Goal: Task Accomplishment & Management: Complete application form

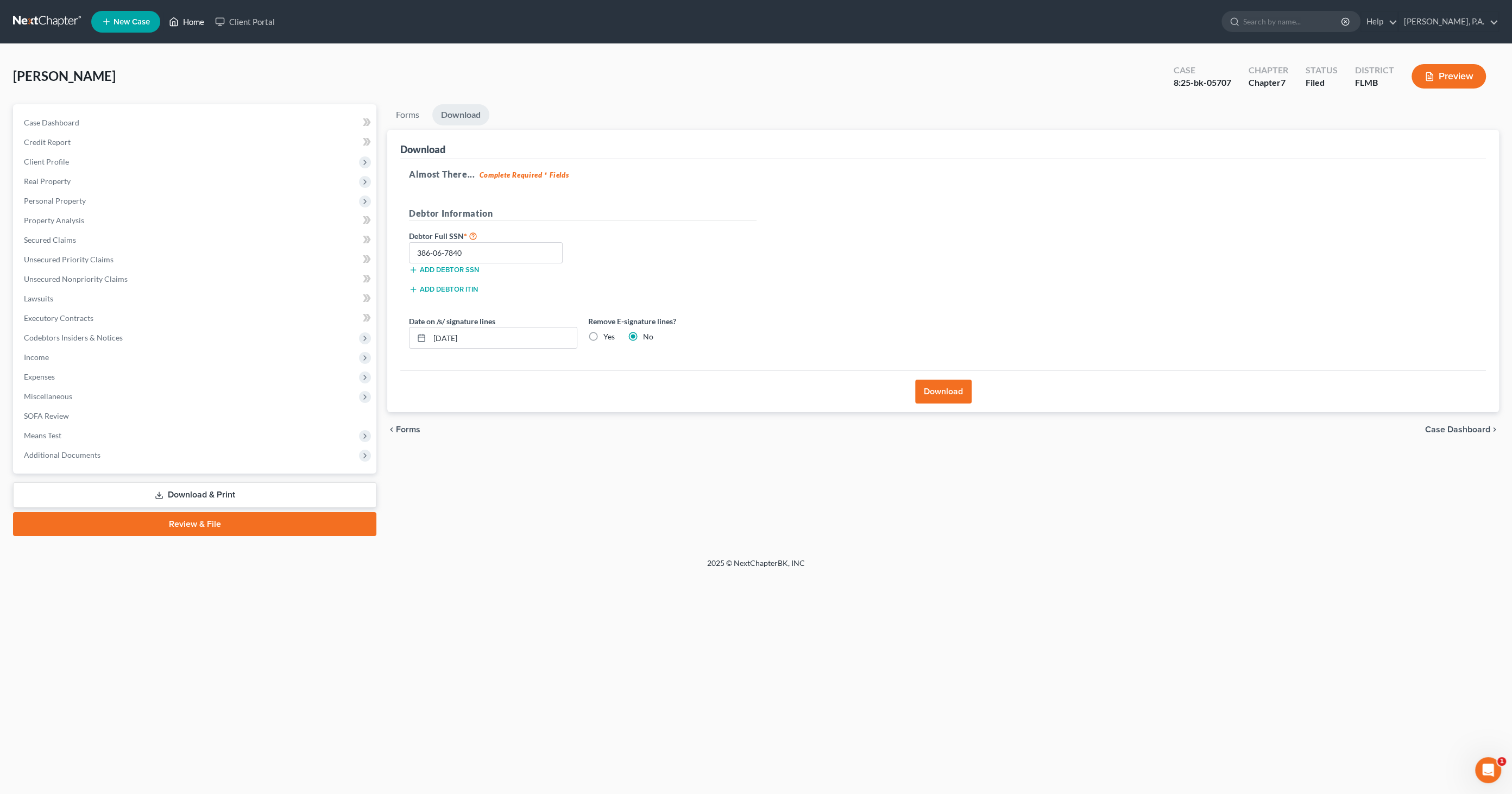
click at [185, 20] on link "Home" at bounding box center [186, 22] width 46 height 19
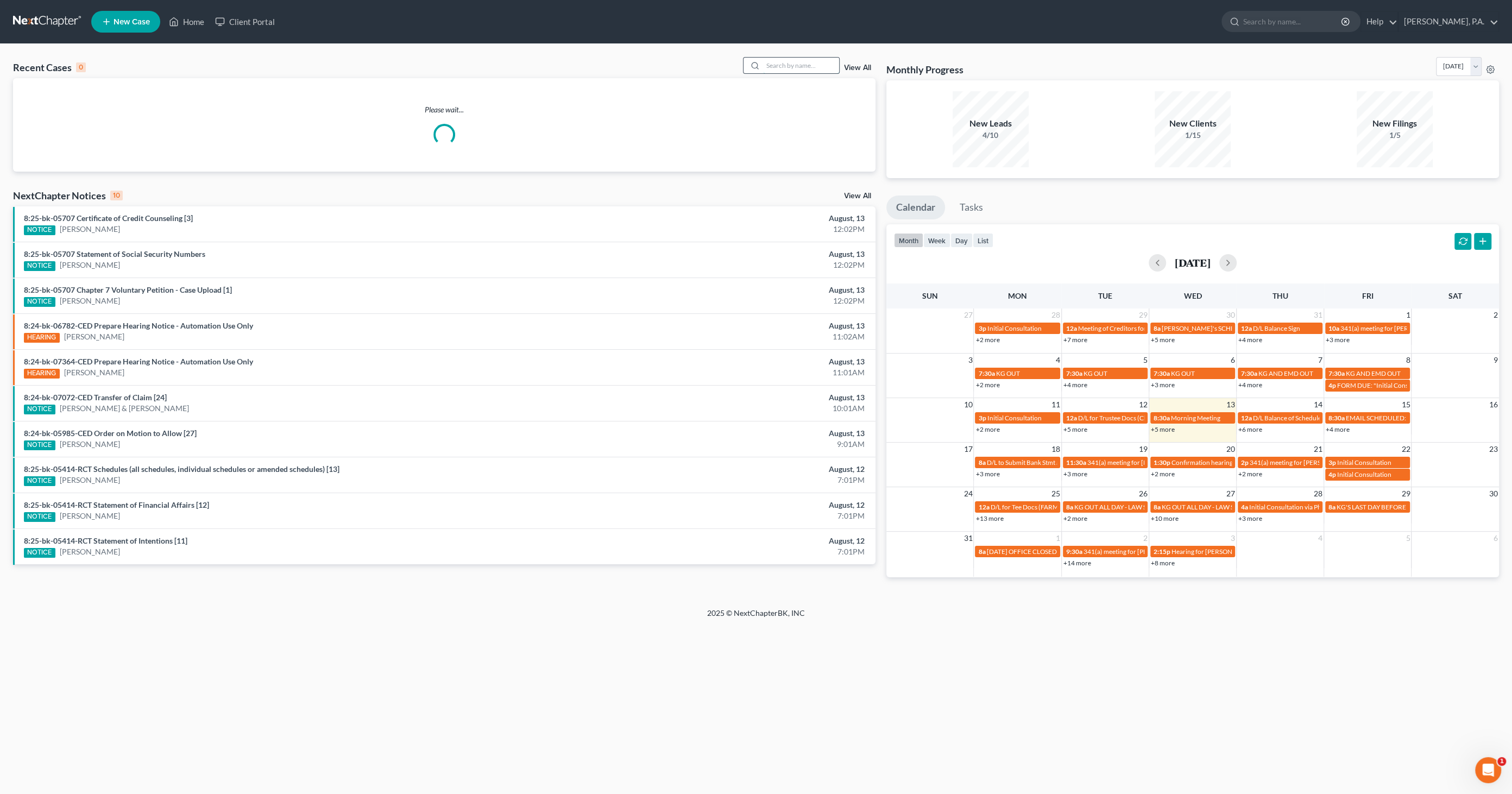
click at [789, 67] on input "search" at bounding box center [801, 65] width 76 height 16
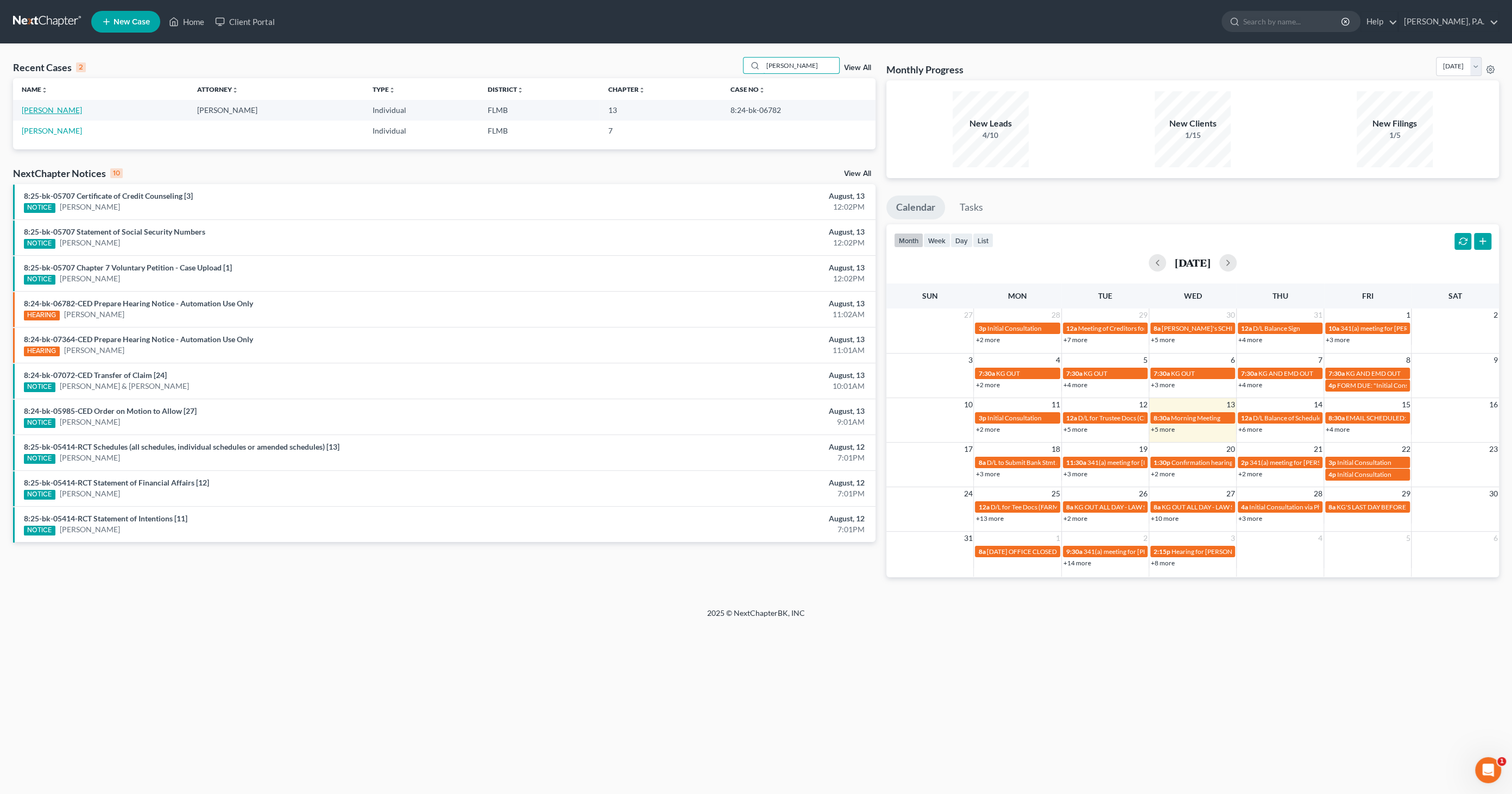
type input "[PERSON_NAME]"
click at [63, 108] on link "[PERSON_NAME]" at bounding box center [51, 110] width 60 height 9
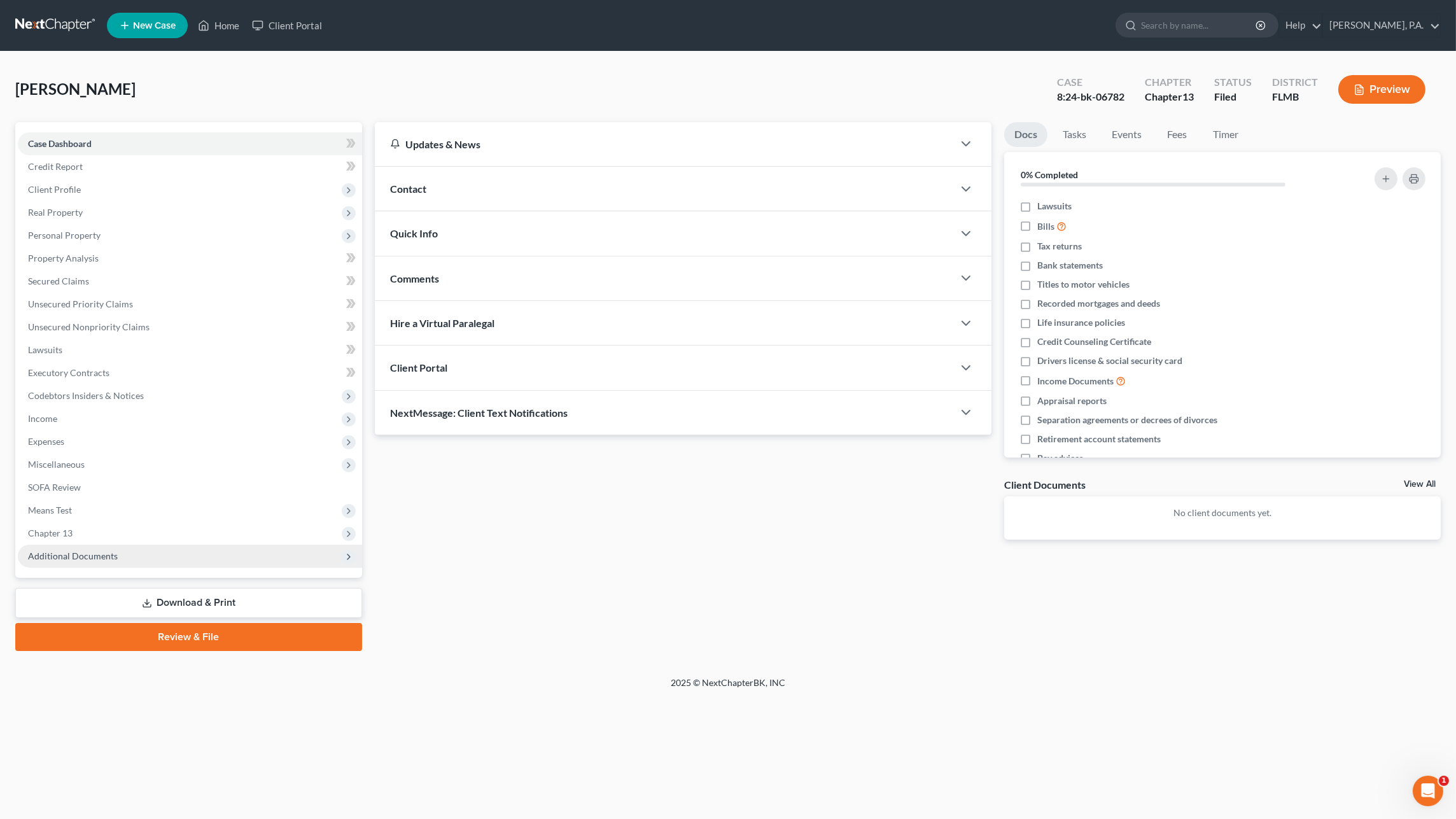
click at [99, 557] on span "Additional Documents" at bounding box center [72, 555] width 90 height 11
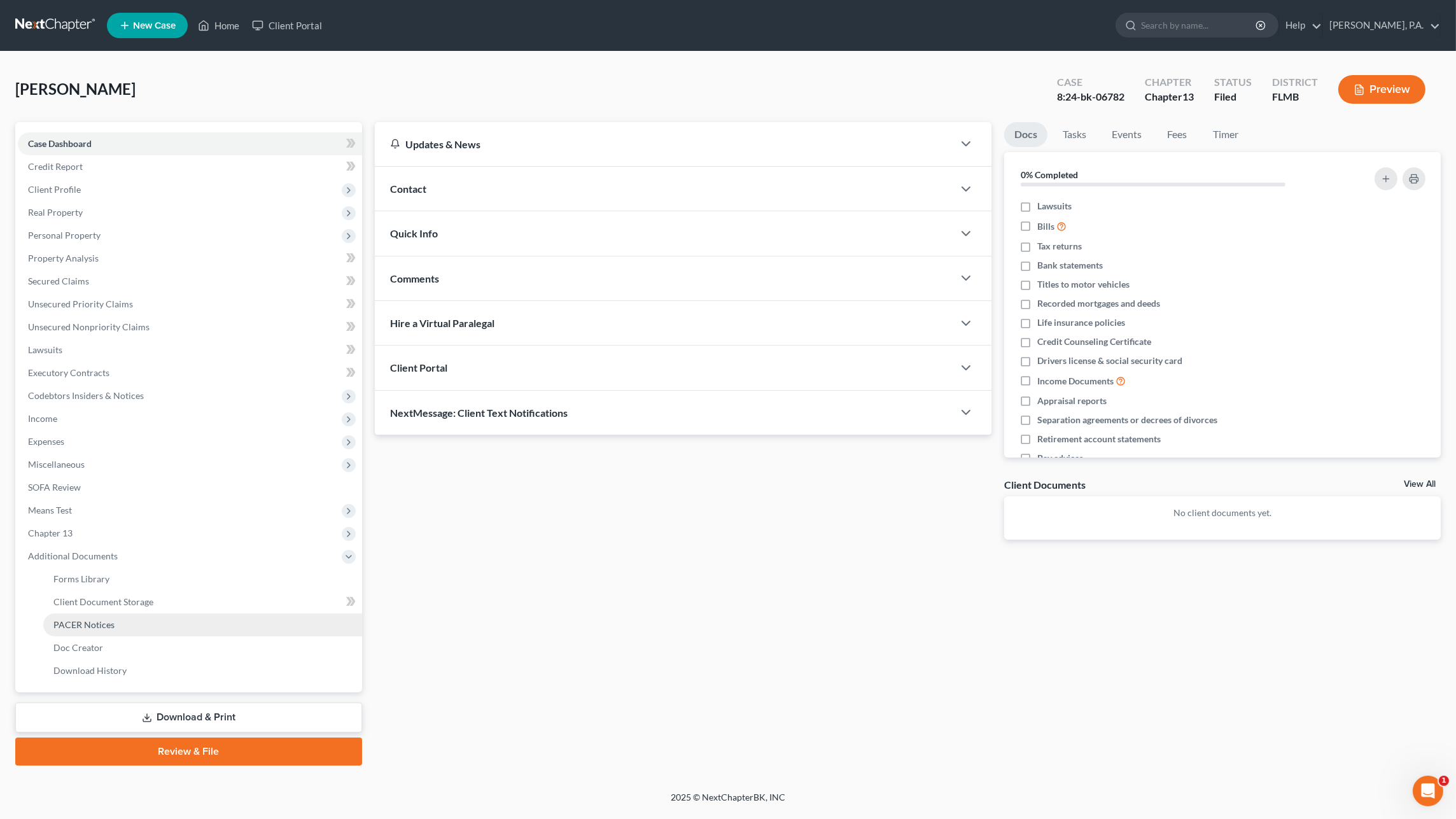
click at [95, 624] on span "PACER Notices" at bounding box center [84, 624] width 61 height 11
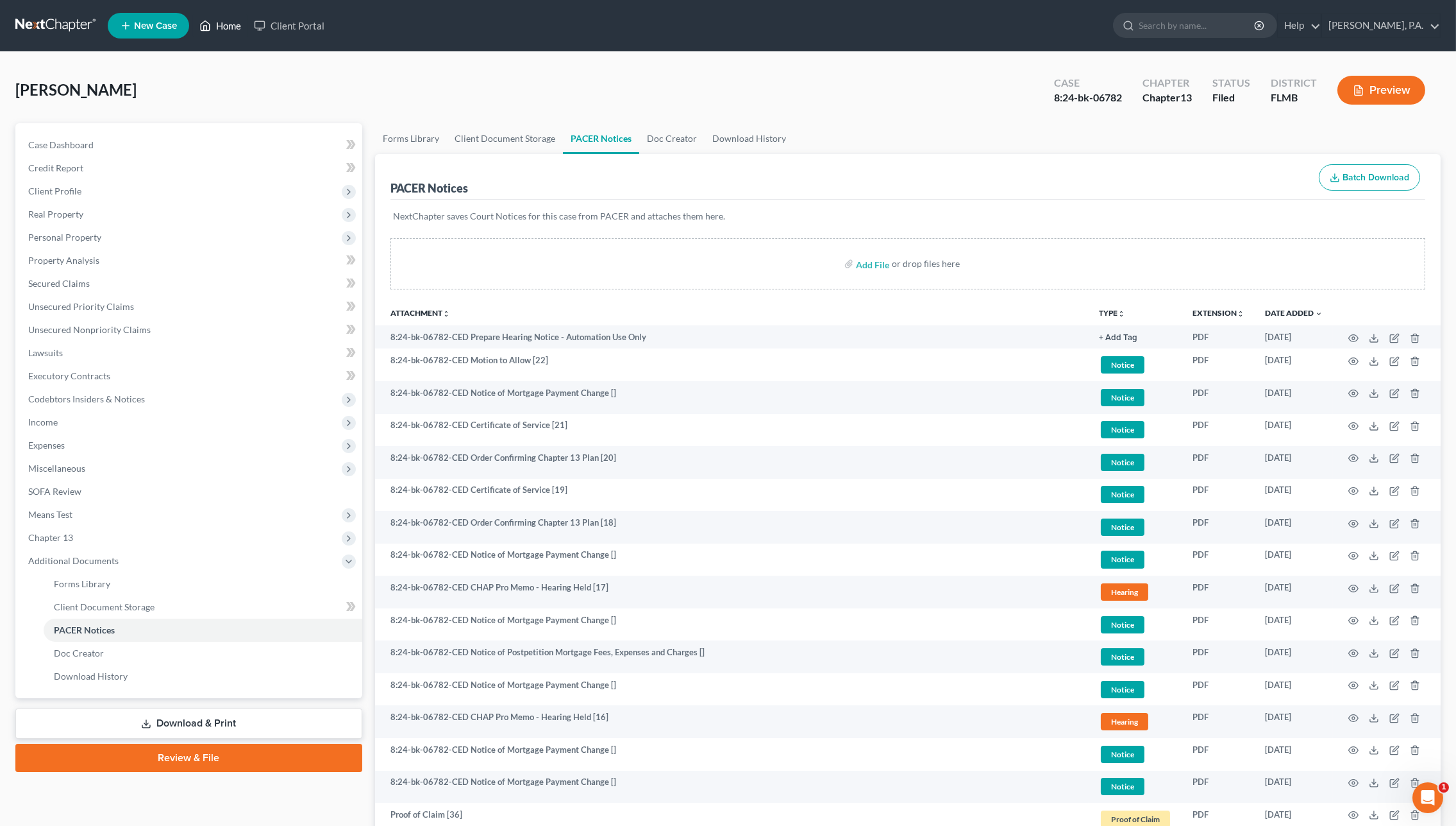
click at [233, 22] on link "Home" at bounding box center [220, 25] width 54 height 23
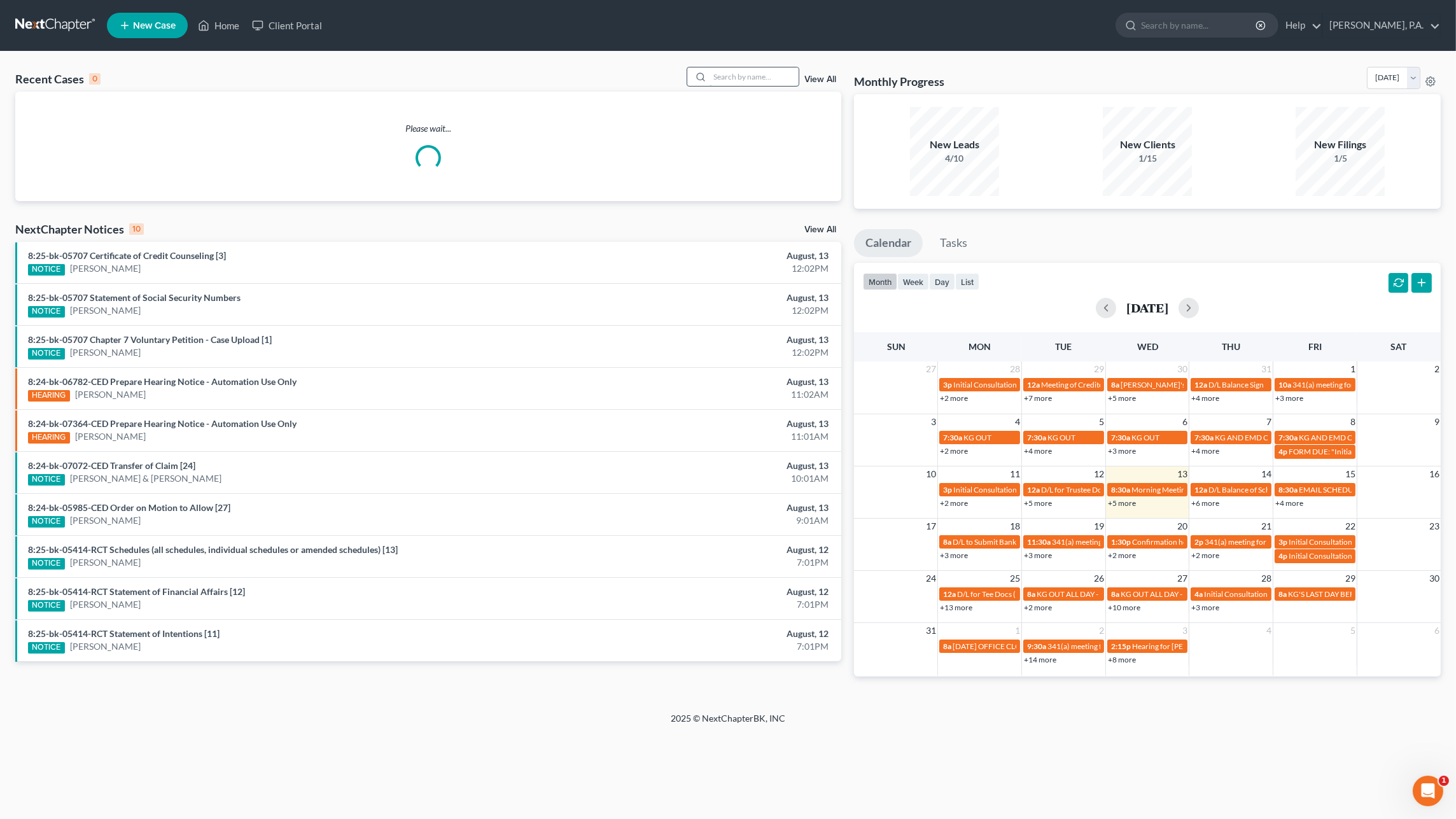
click at [725, 81] on input "search" at bounding box center [753, 77] width 89 height 19
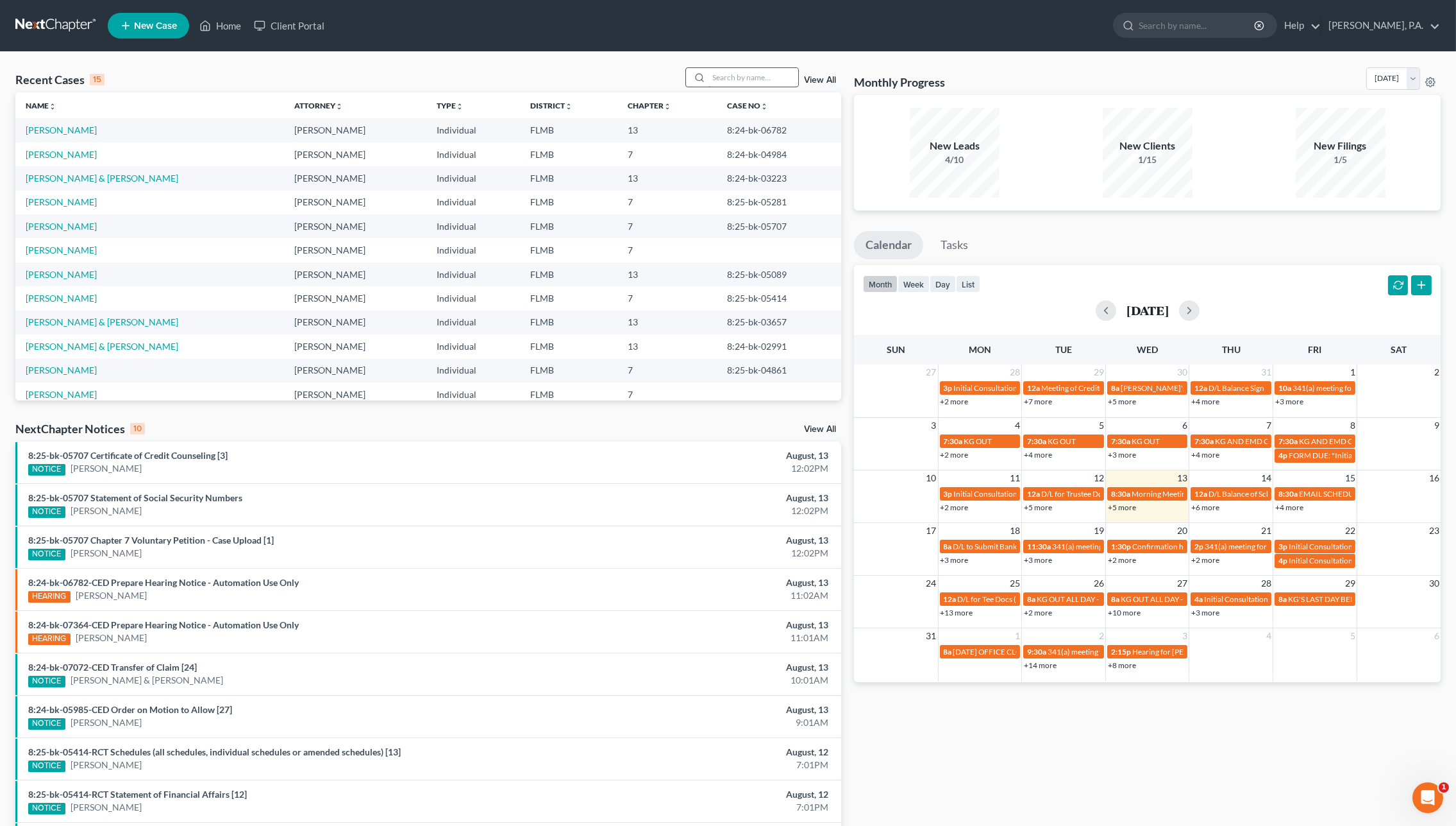
click at [737, 78] on input "search" at bounding box center [753, 77] width 89 height 19
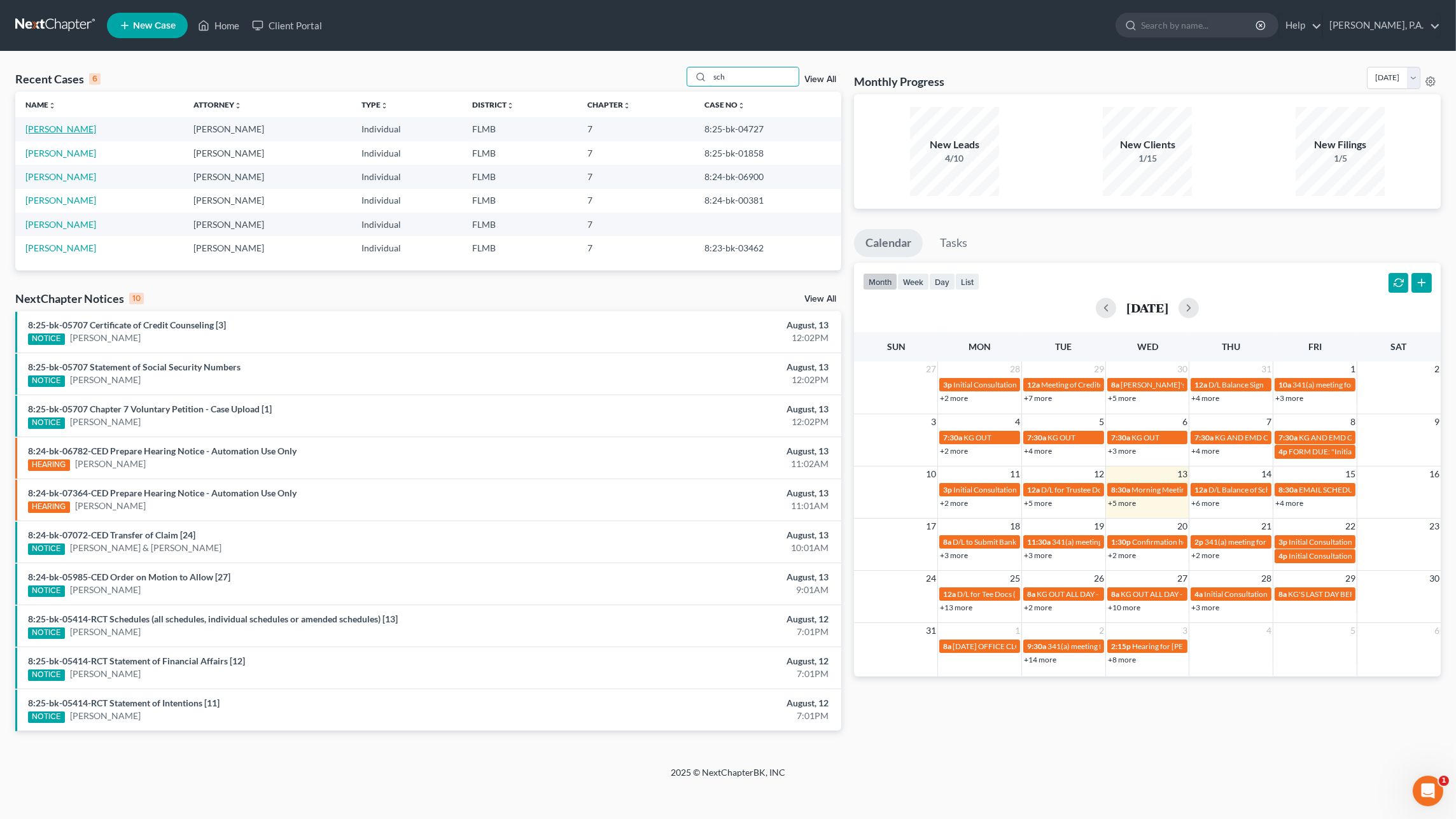
type input "sch"
click at [81, 132] on link "[PERSON_NAME]" at bounding box center [60, 129] width 71 height 11
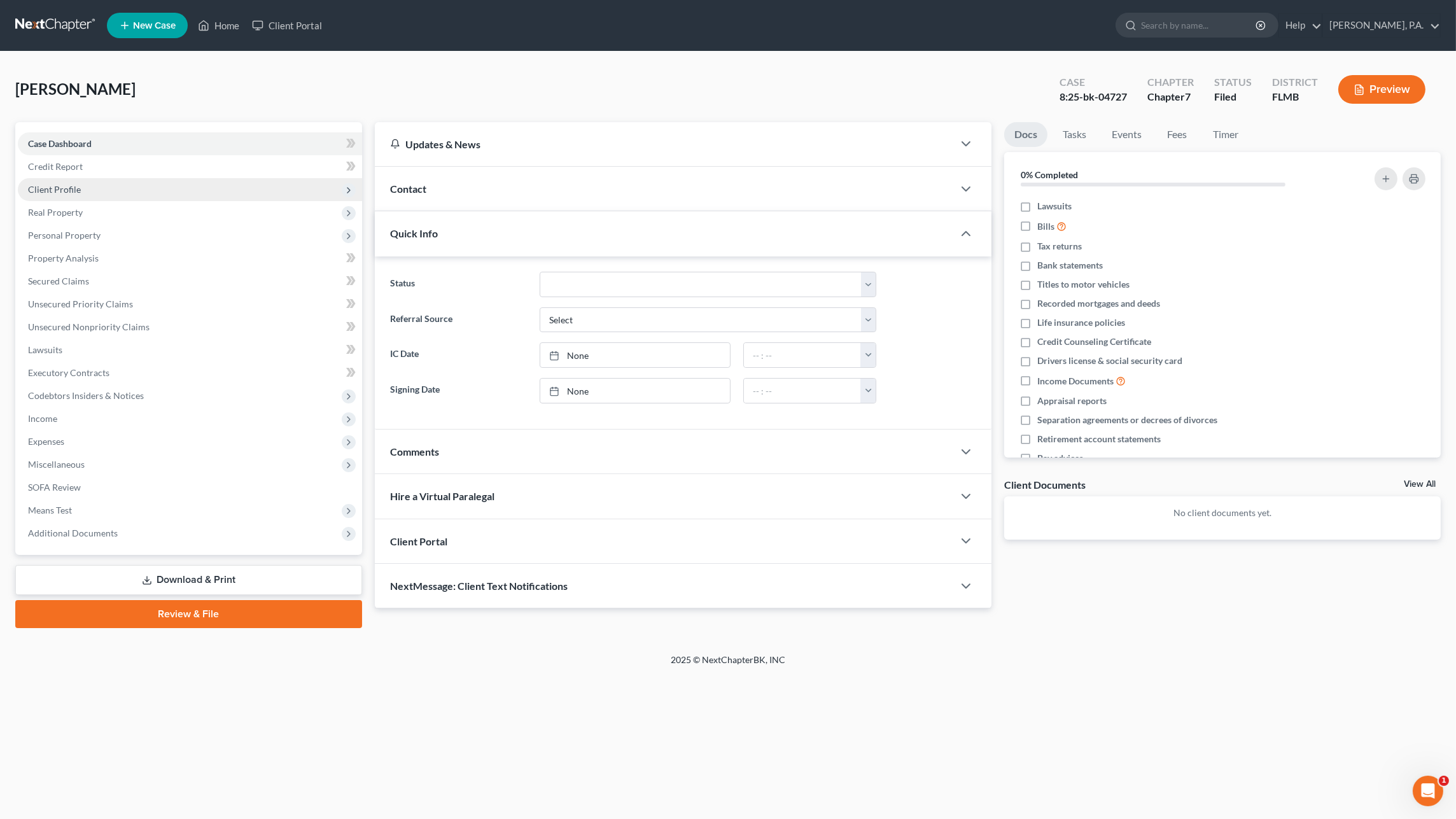
click at [68, 188] on span "Client Profile" at bounding box center [54, 189] width 53 height 11
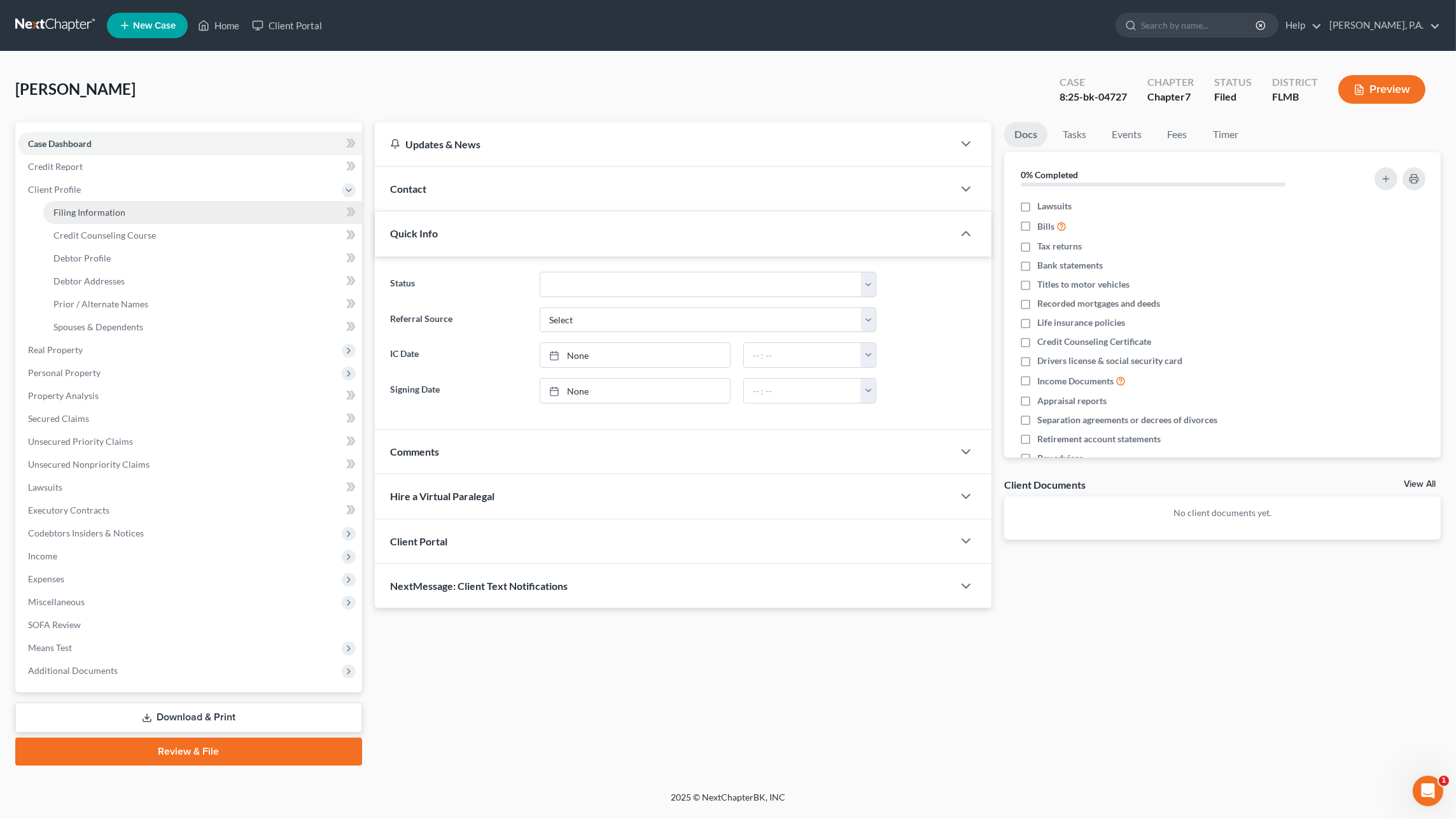
click at [77, 213] on span "Filing Information" at bounding box center [90, 212] width 72 height 11
select select "1"
select select "0"
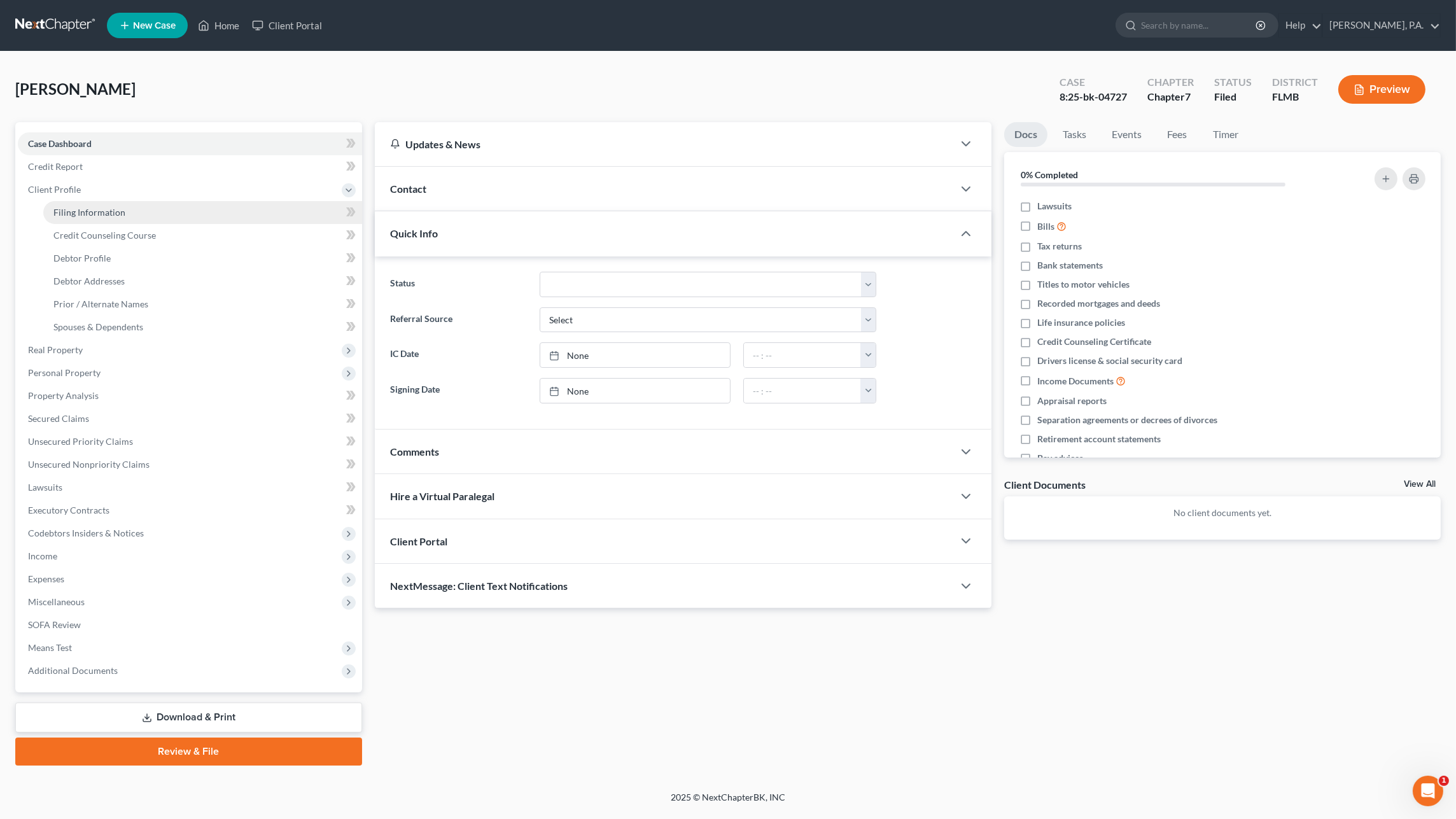
select select "9"
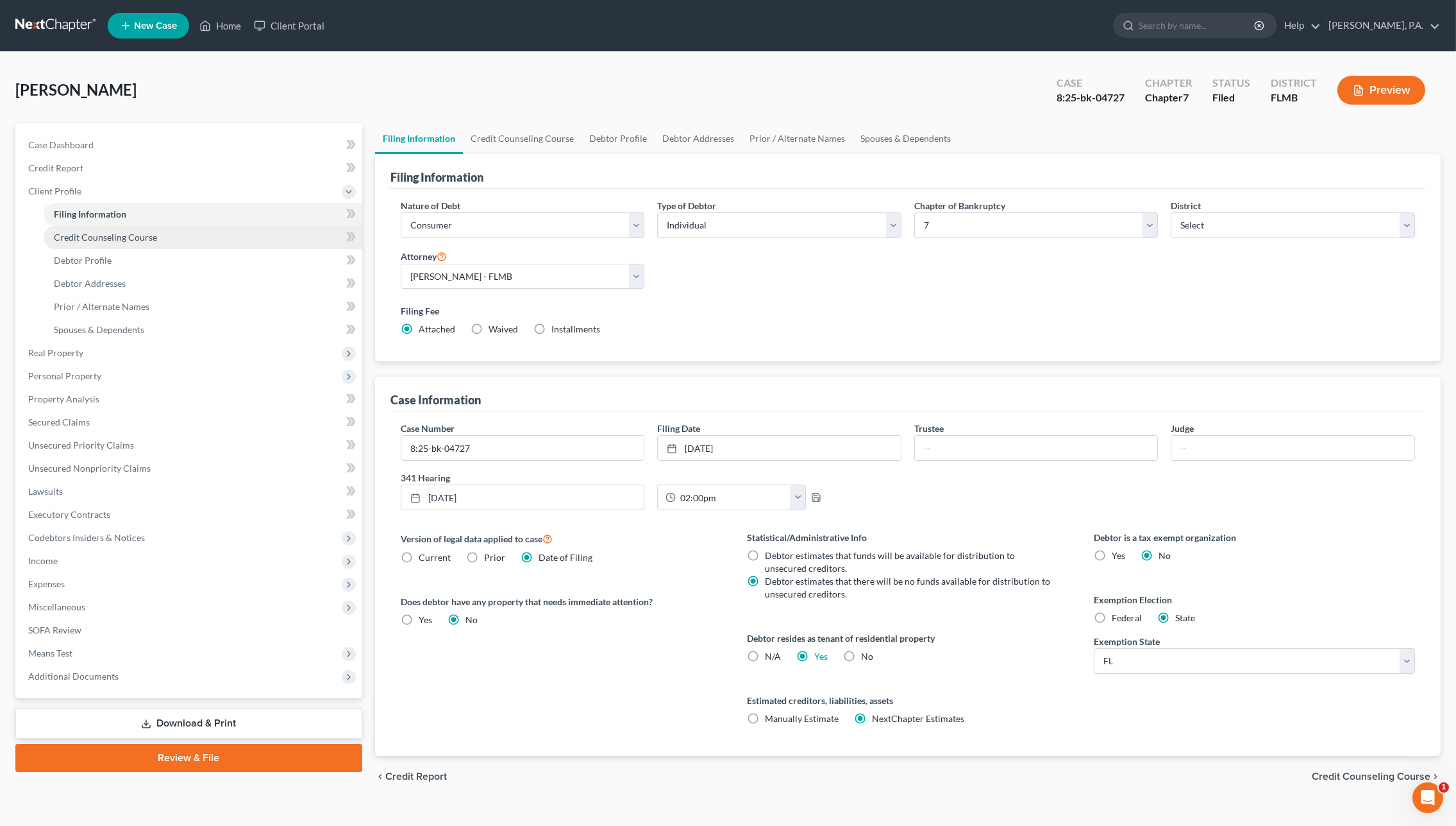
click at [78, 238] on span "Credit Counseling Course" at bounding box center [106, 236] width 103 height 11
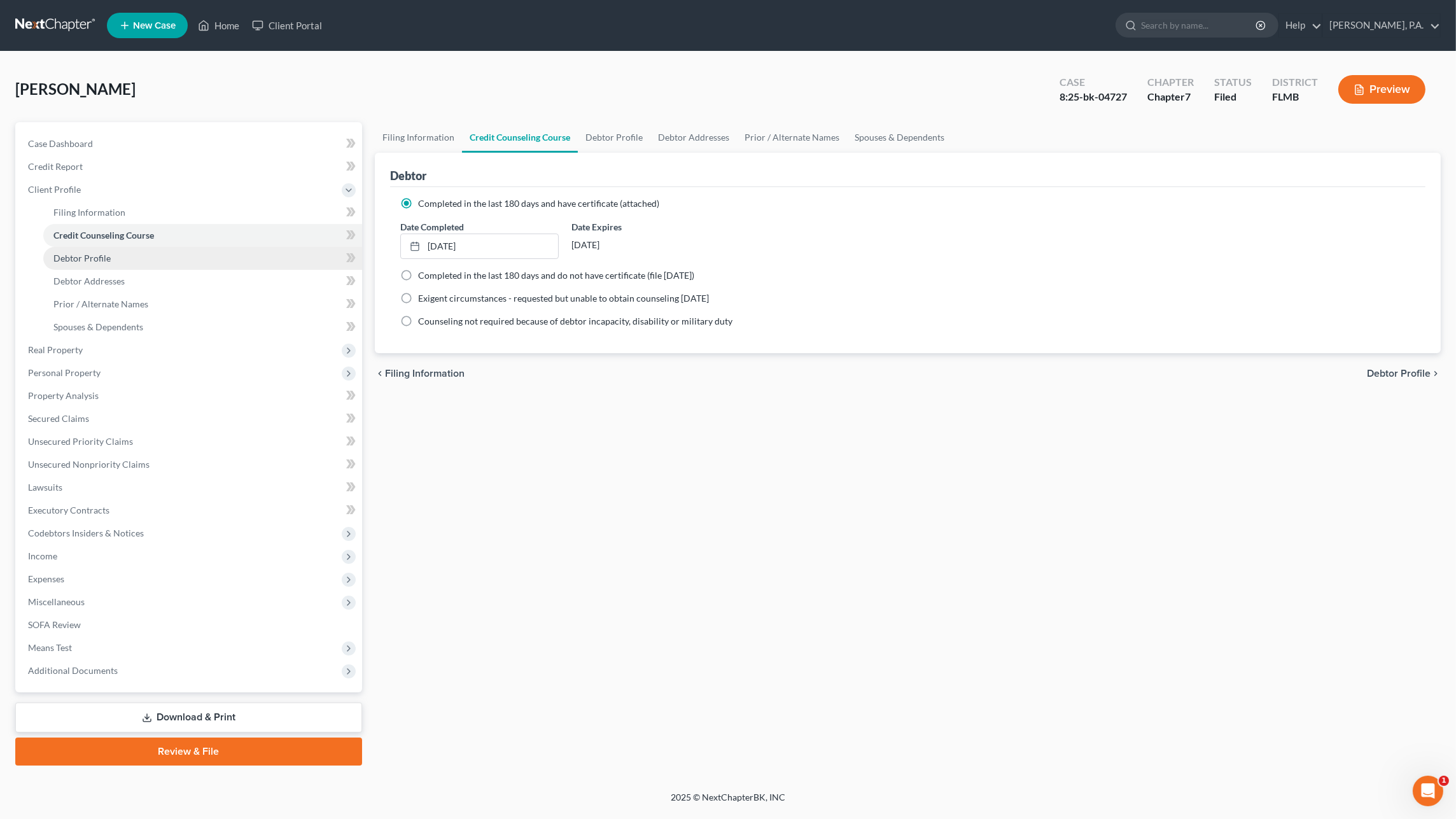
click at [77, 263] on link "Debtor Profile" at bounding box center [202, 258] width 318 height 23
select select "1"
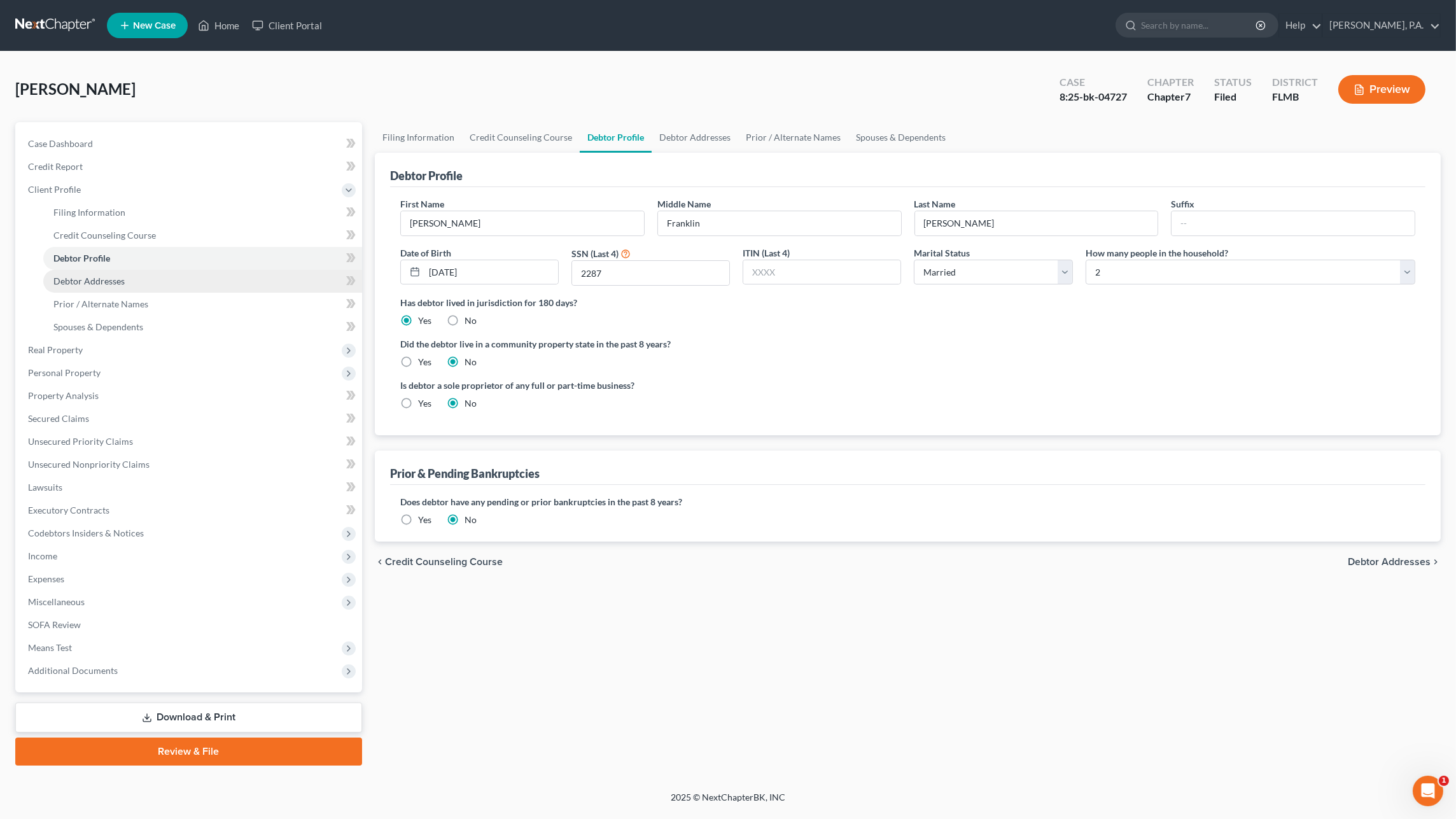
click at [72, 284] on span "Debtor Addresses" at bounding box center [90, 280] width 72 height 11
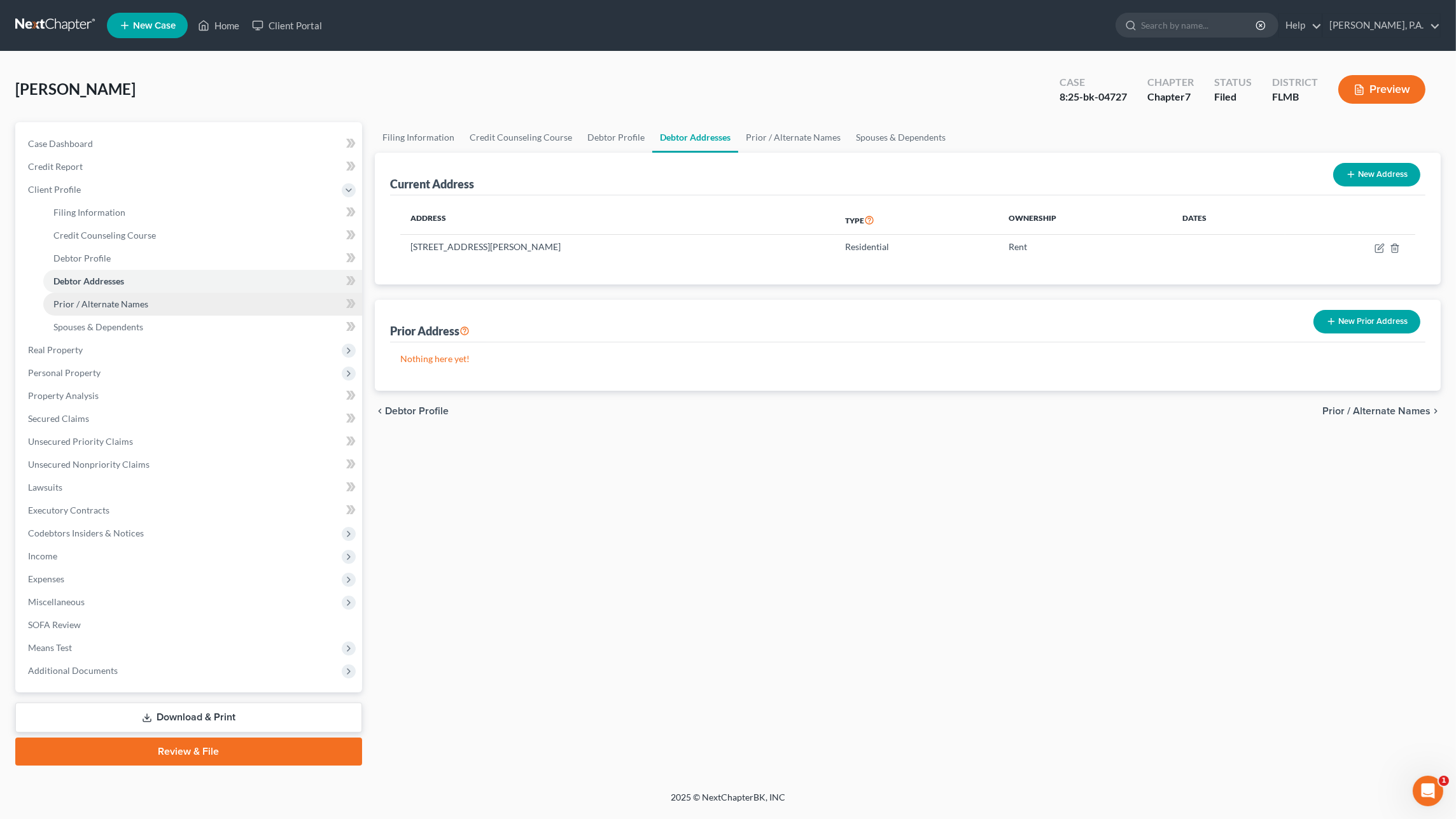
click at [84, 304] on span "Prior / Alternate Names" at bounding box center [101, 303] width 94 height 11
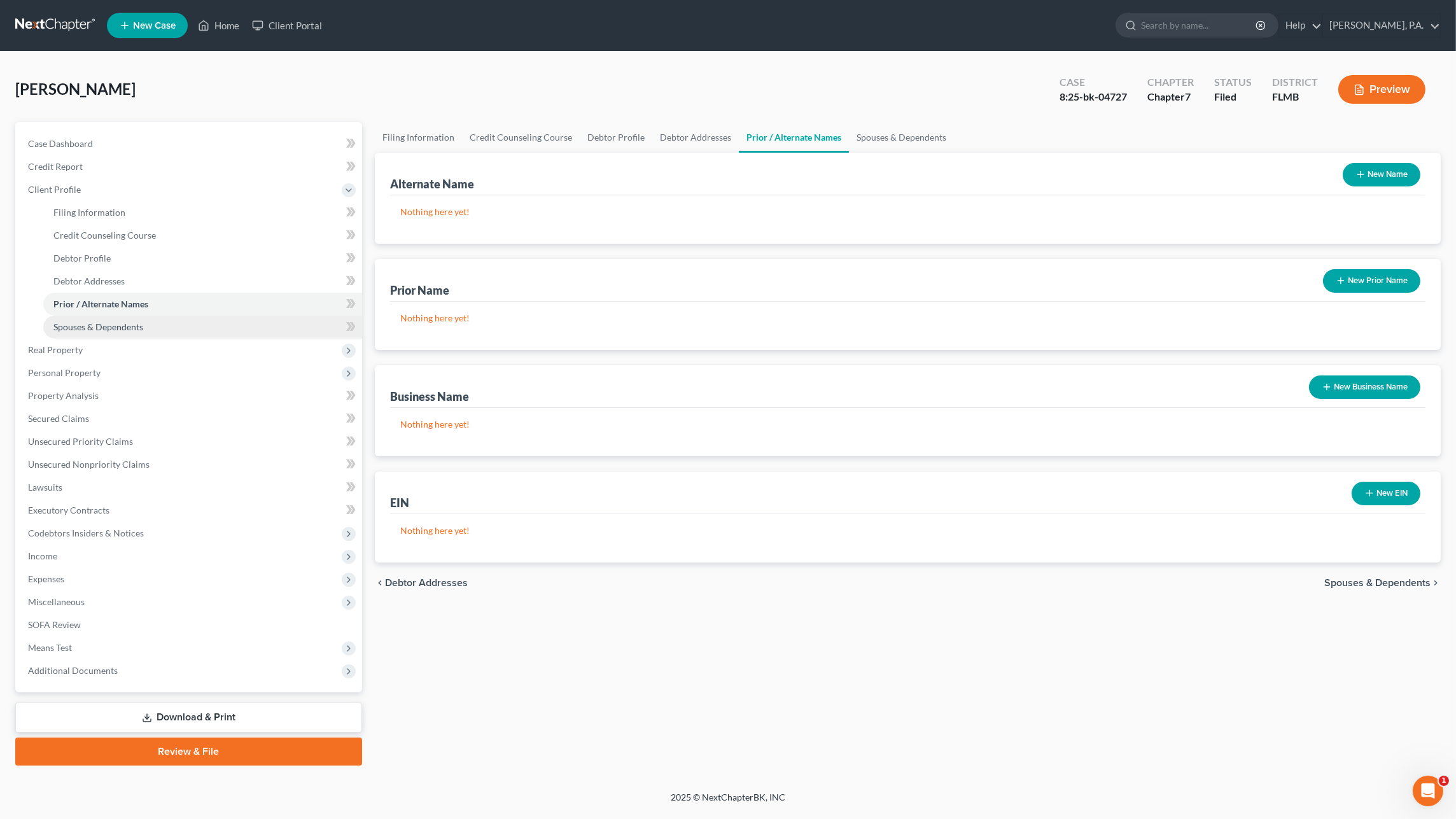
click at [81, 328] on span "Spouses & Dependents" at bounding box center [99, 326] width 90 height 11
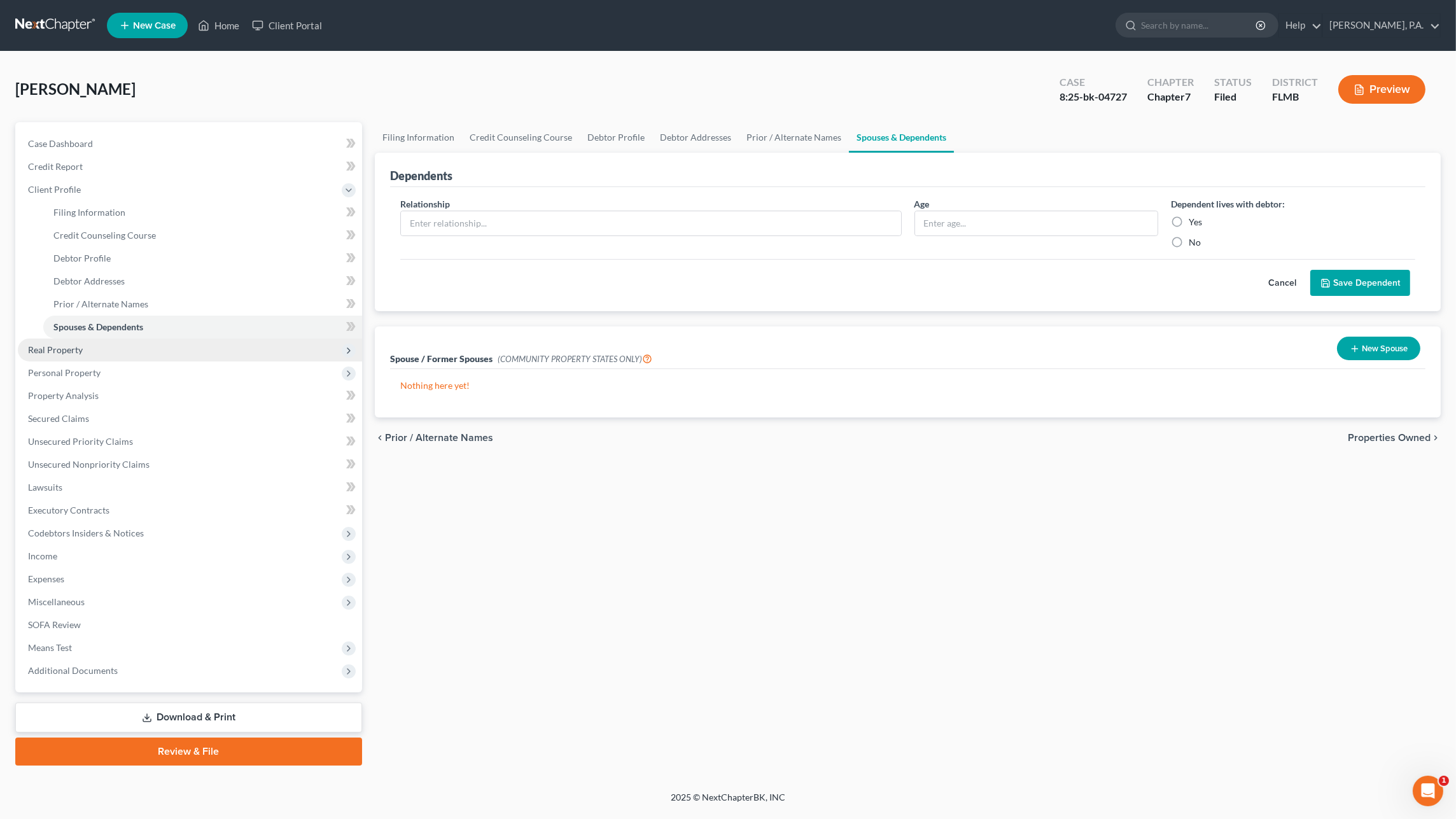
click at [68, 351] on span "Real Property" at bounding box center [55, 349] width 55 height 11
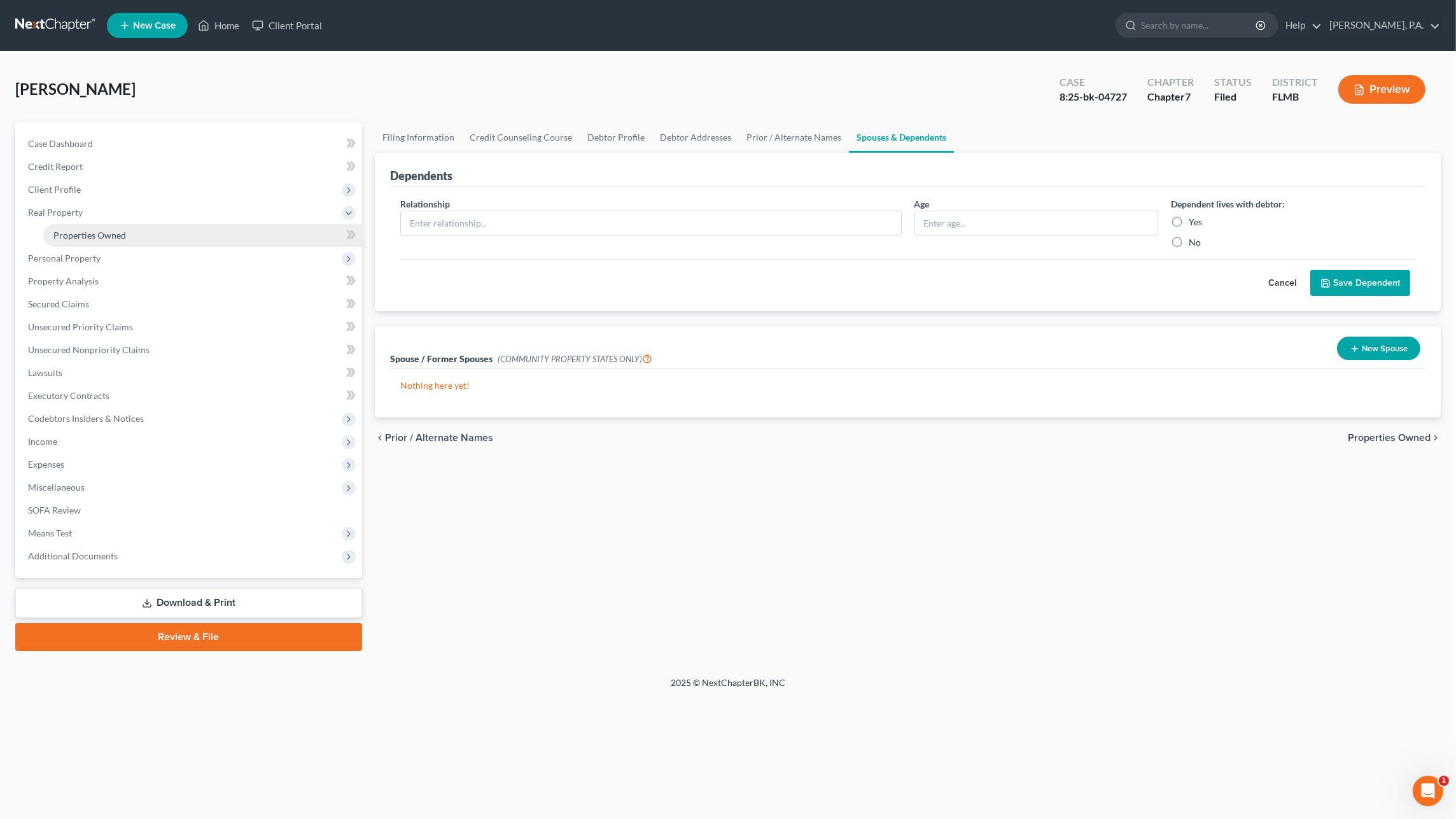
click at [70, 237] on span "Properties Owned" at bounding box center [90, 234] width 72 height 11
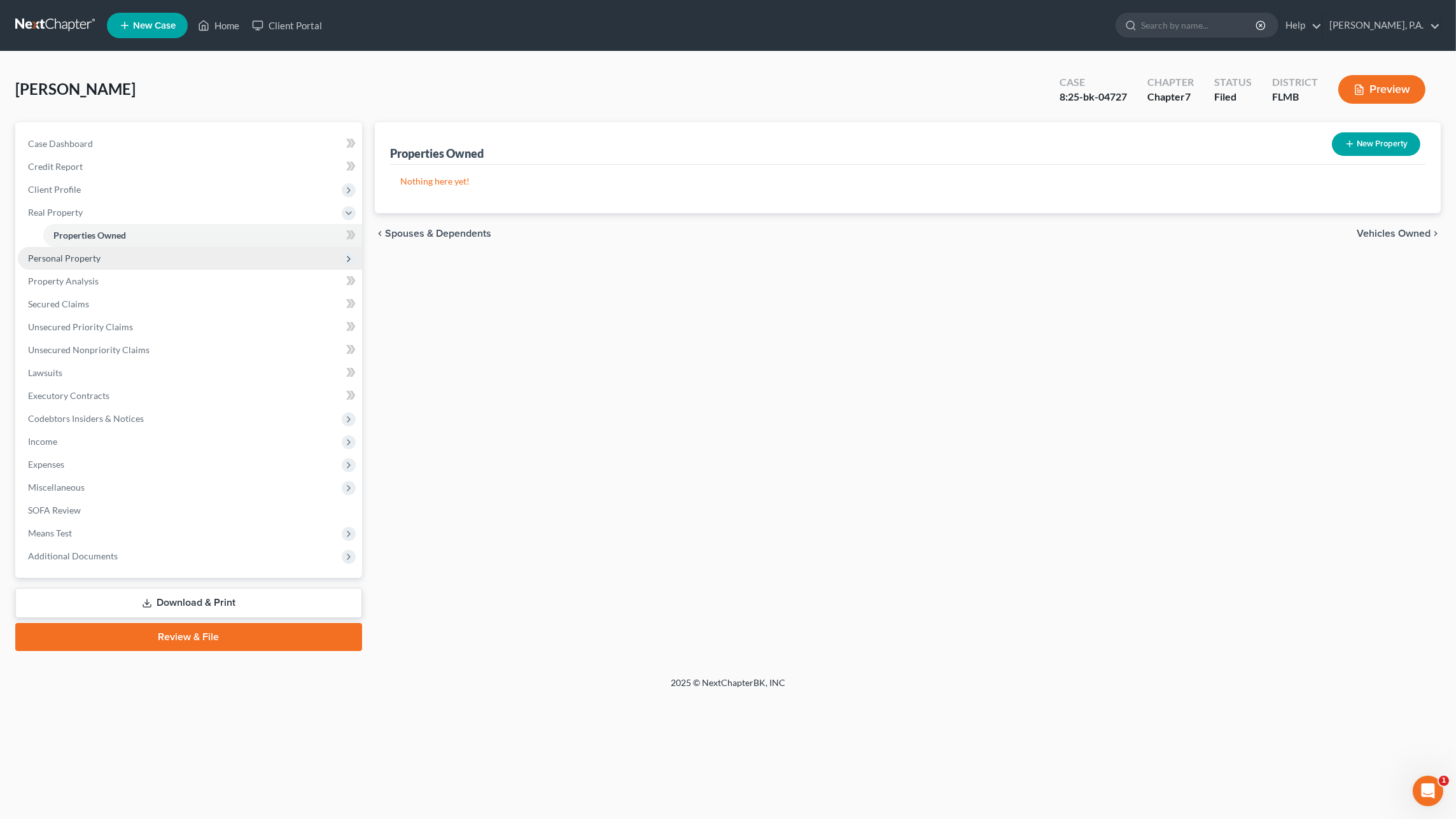
click at [70, 263] on span "Personal Property" at bounding box center [190, 258] width 344 height 23
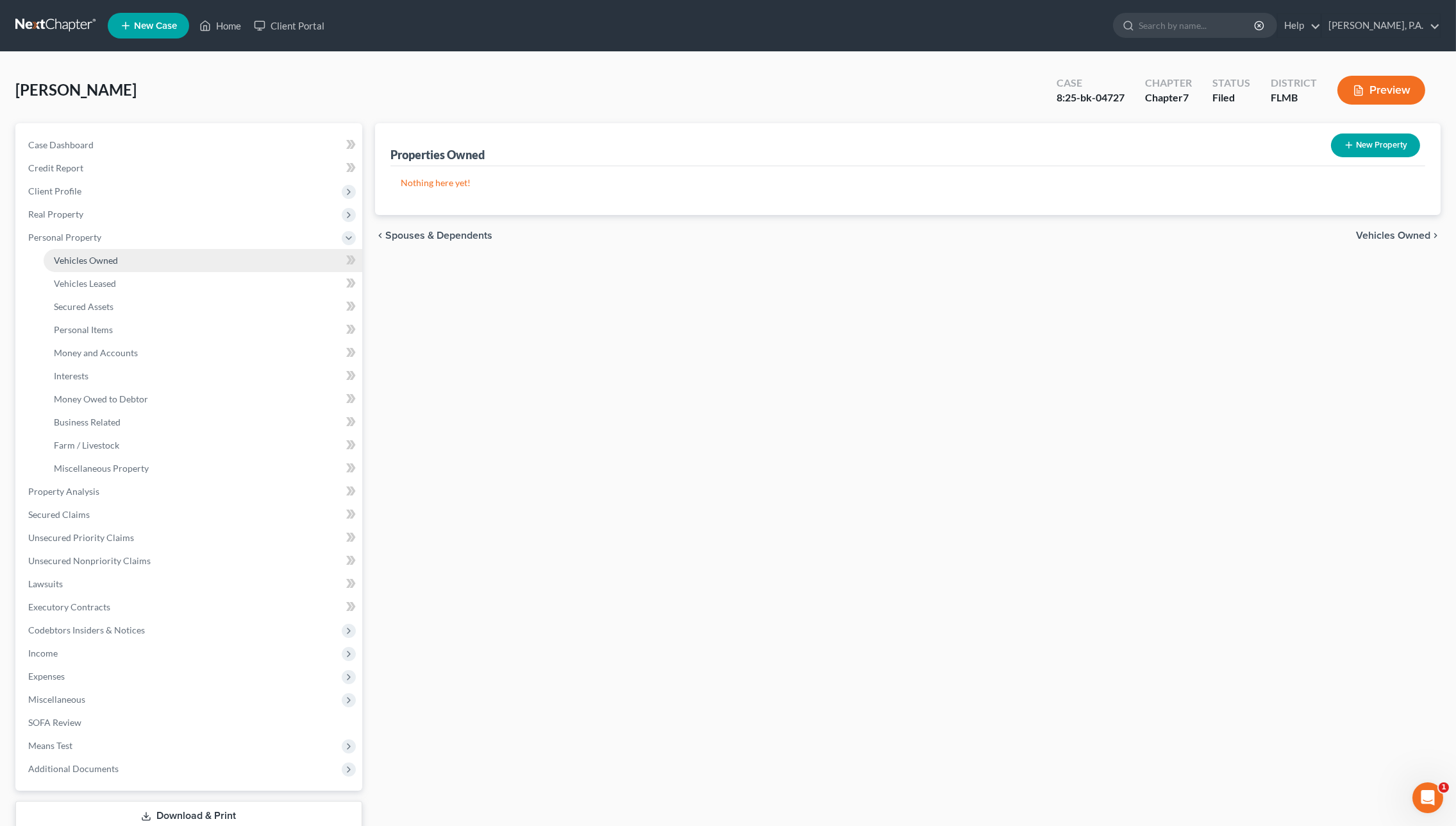
click at [80, 267] on link "Vehicles Owned" at bounding box center [203, 260] width 318 height 23
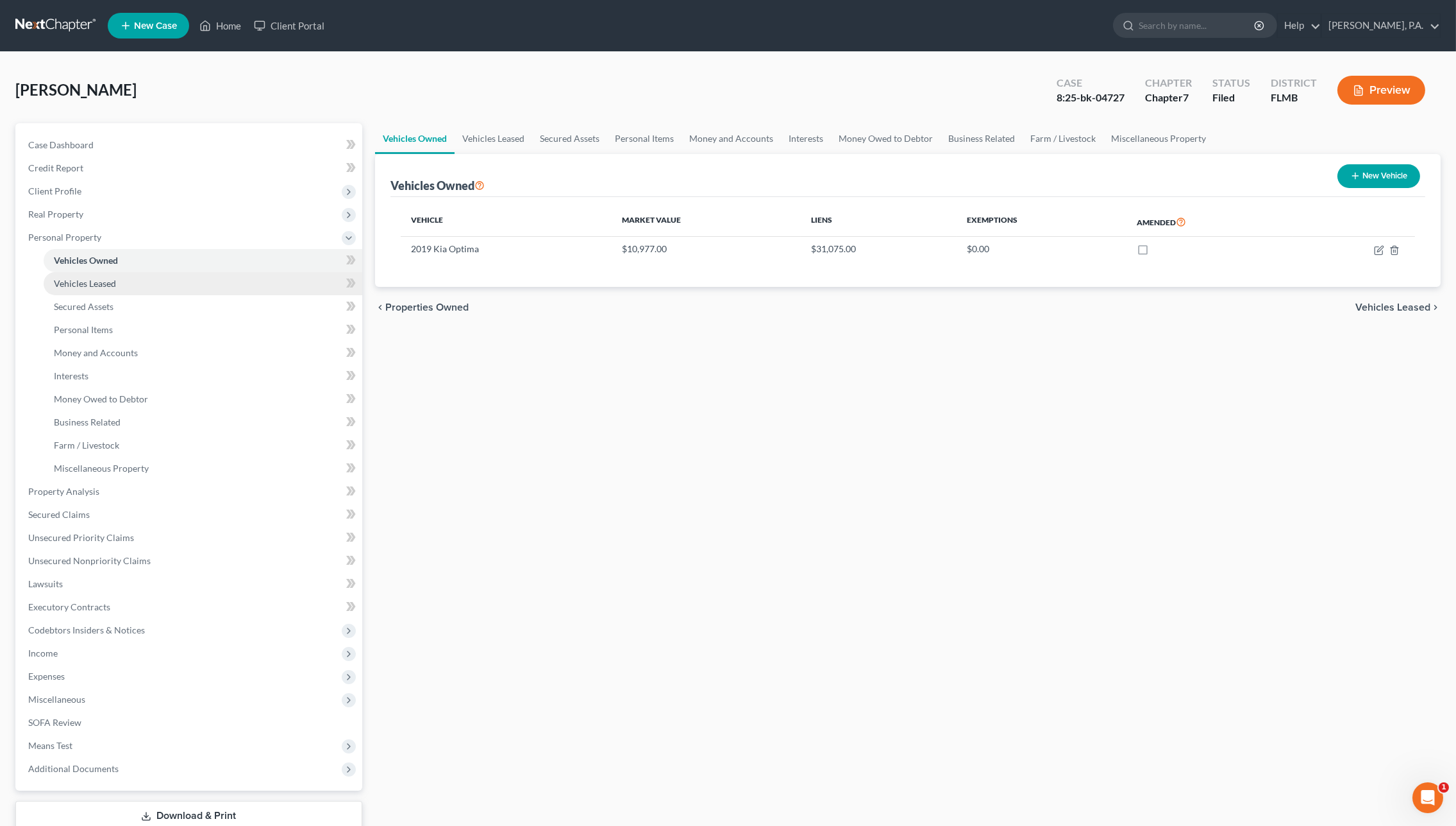
click at [89, 281] on span "Vehicles Leased" at bounding box center [85, 282] width 62 height 11
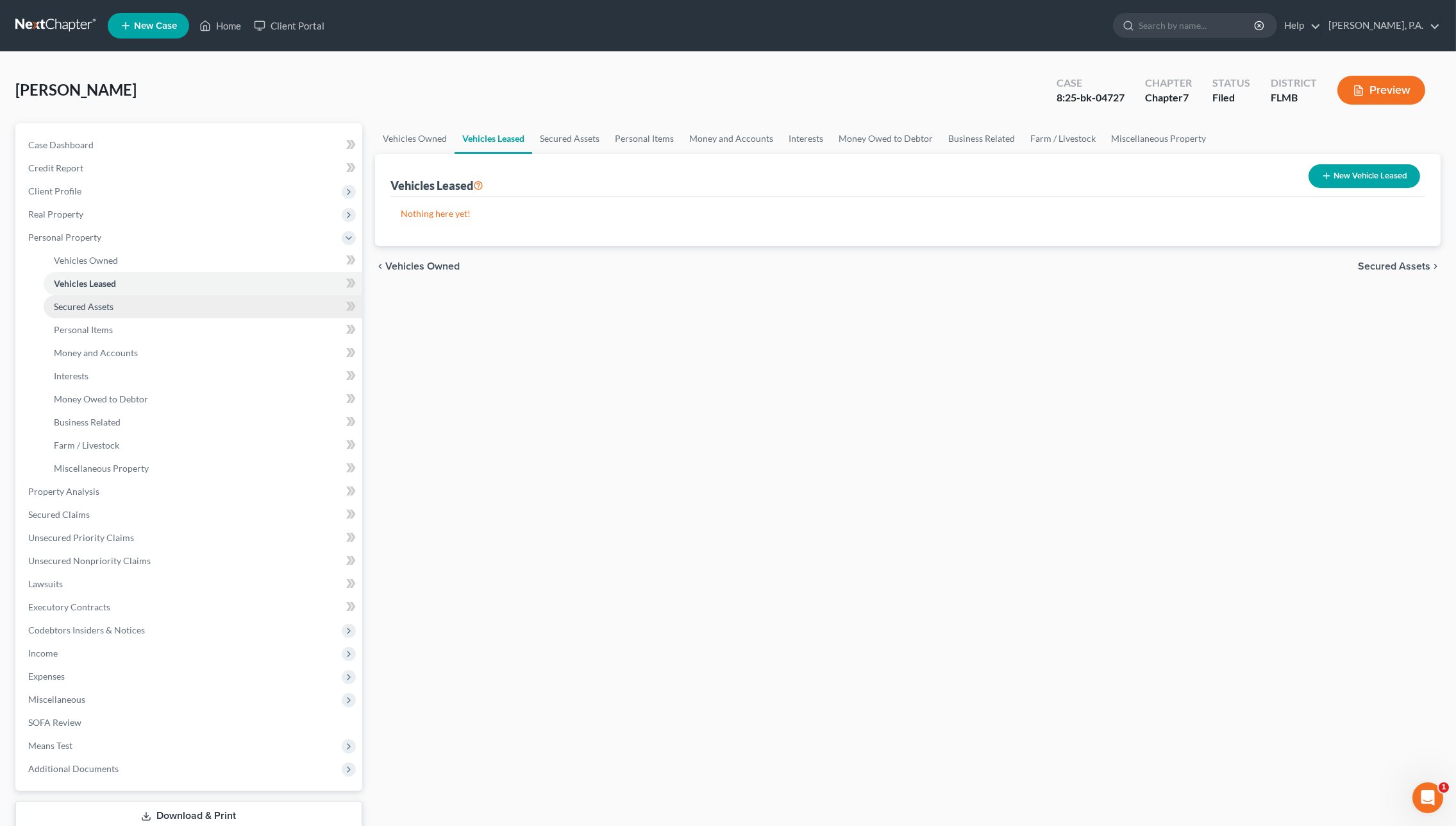
click at [95, 306] on span "Secured Assets" at bounding box center [84, 305] width 60 height 11
click at [98, 325] on span "Personal Items" at bounding box center [84, 329] width 59 height 11
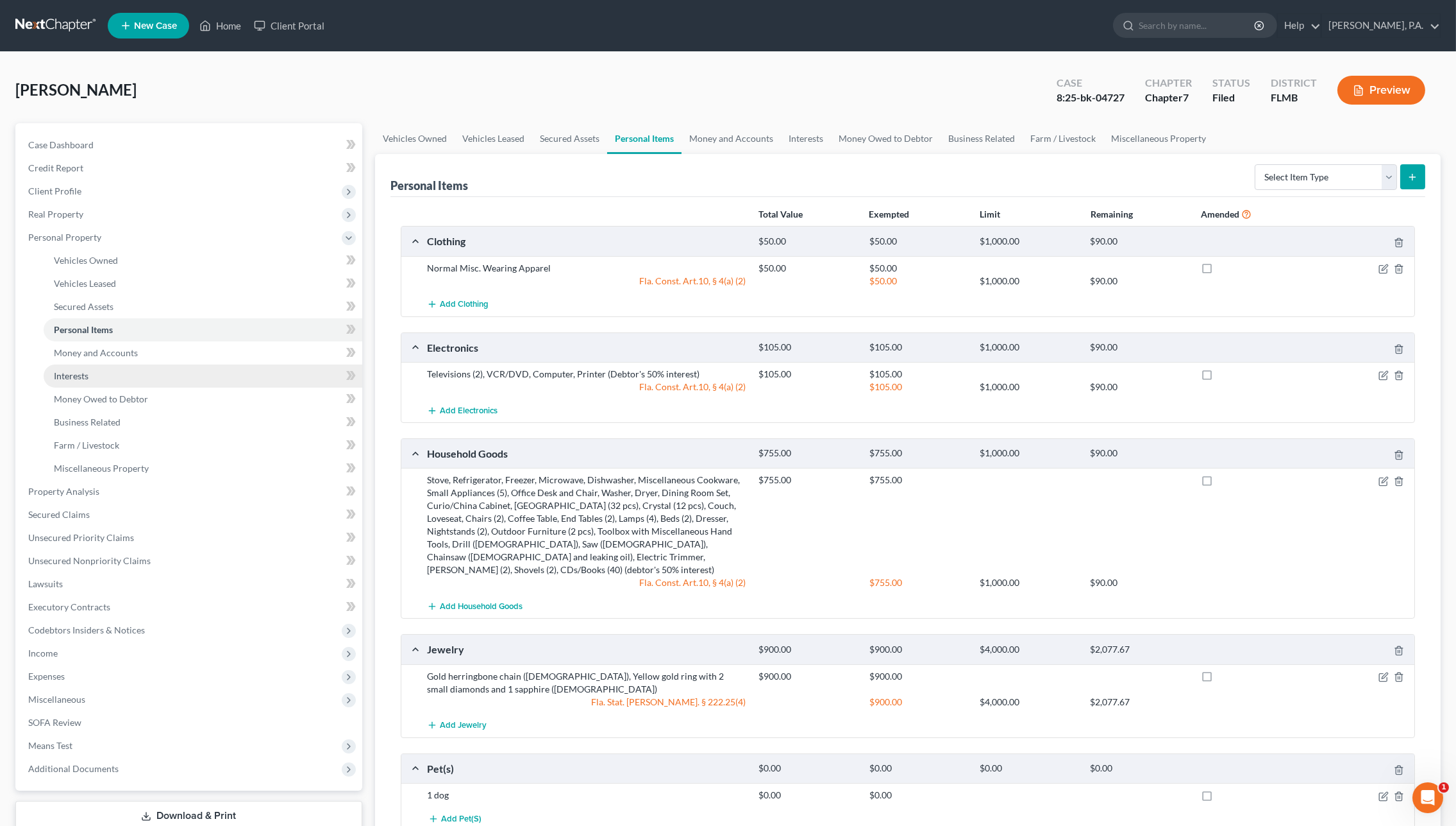
scroll to position [71, 0]
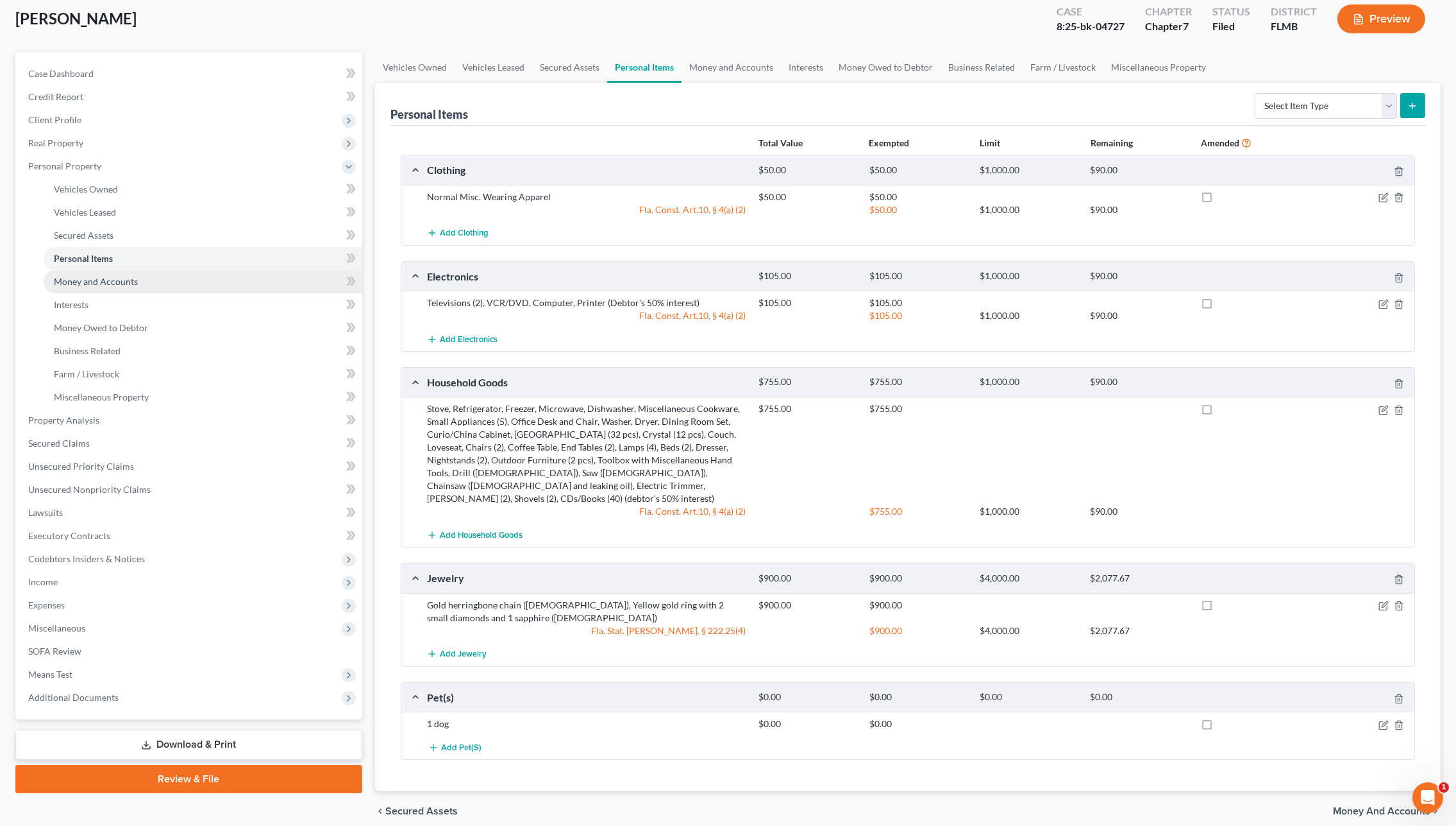
click at [90, 290] on link "Money and Accounts" at bounding box center [203, 282] width 318 height 23
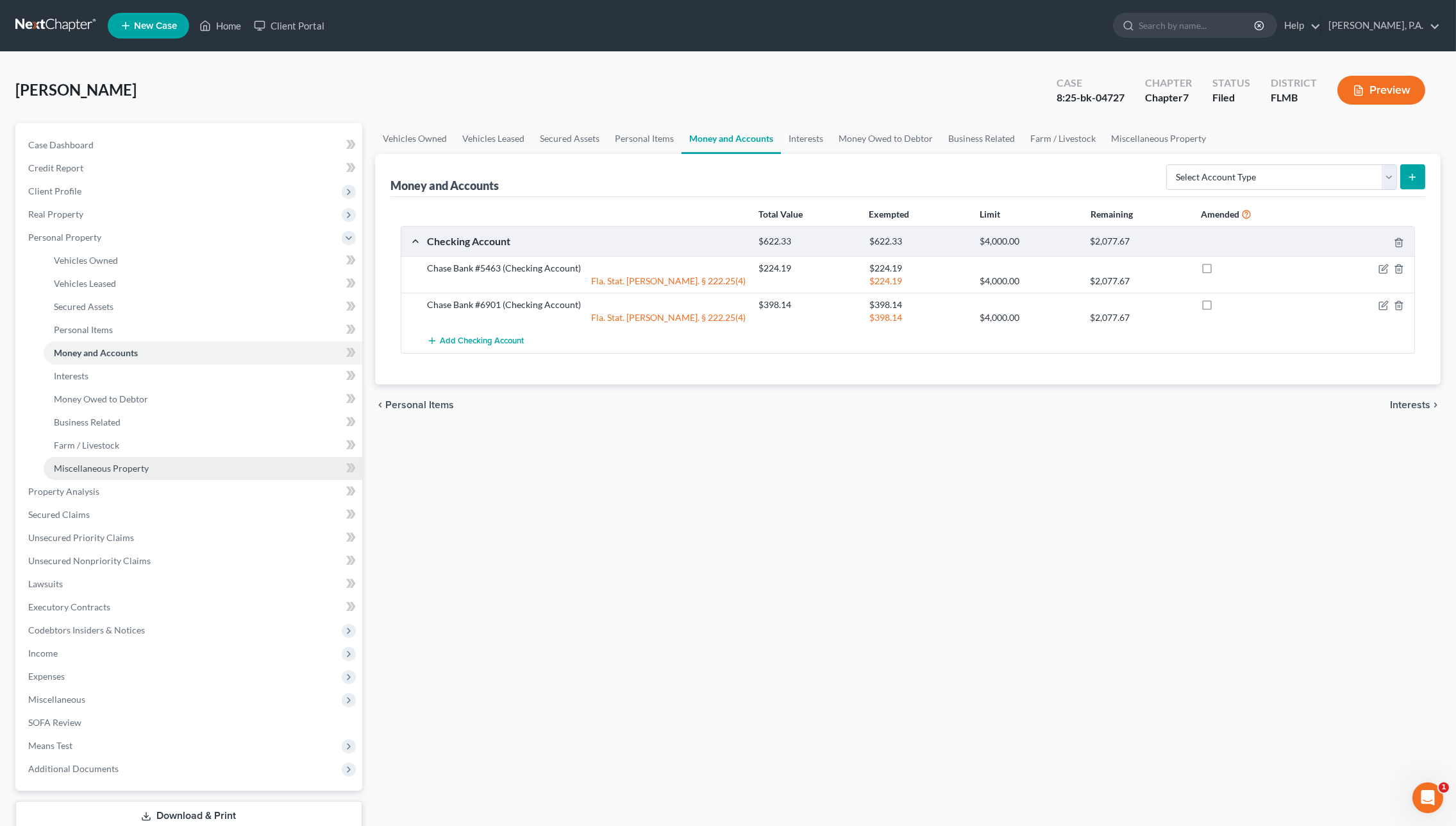
click at [98, 466] on span "Miscellaneous Property" at bounding box center [102, 467] width 95 height 11
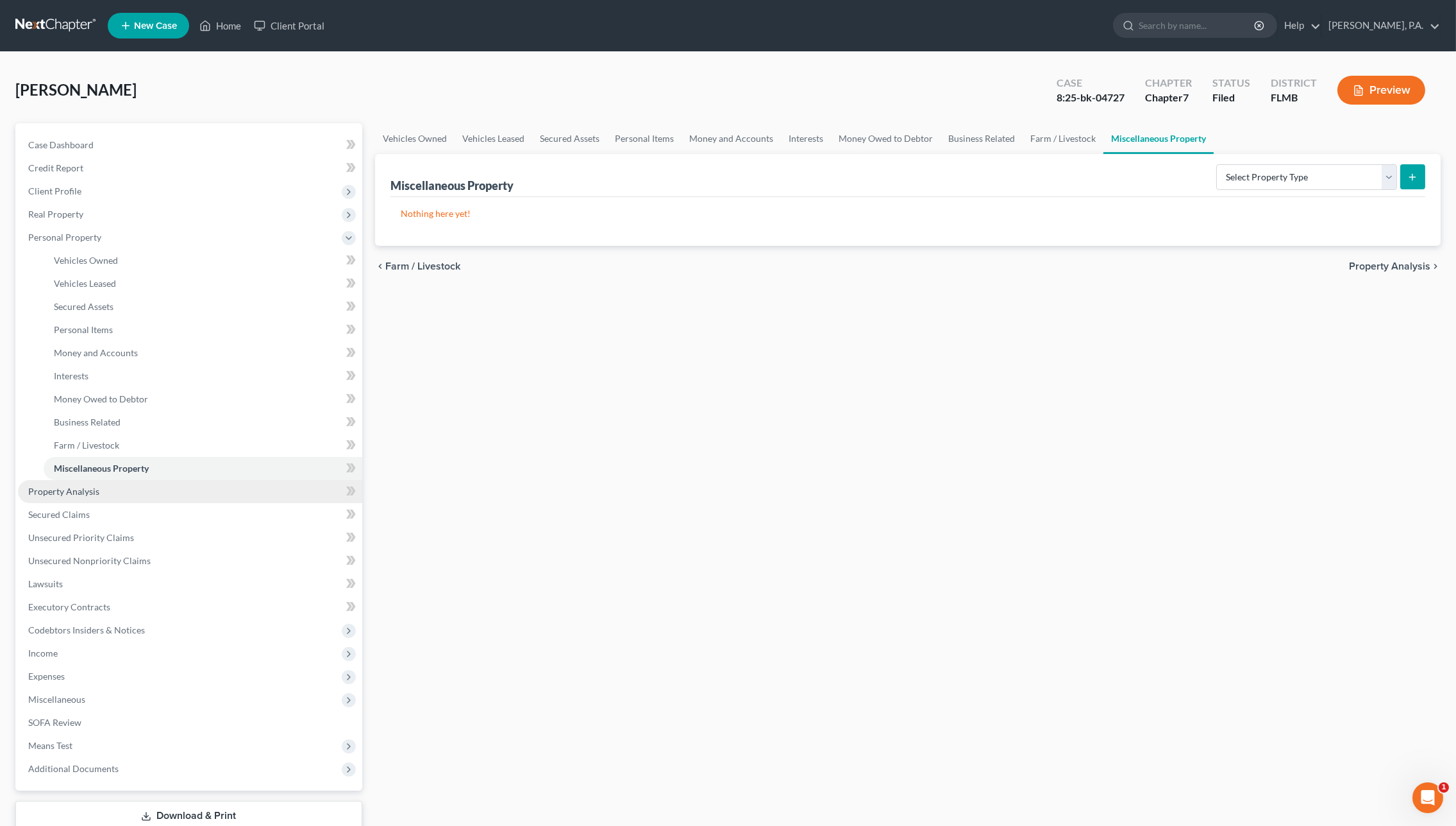
click at [89, 483] on link "Property Analysis" at bounding box center [190, 491] width 345 height 23
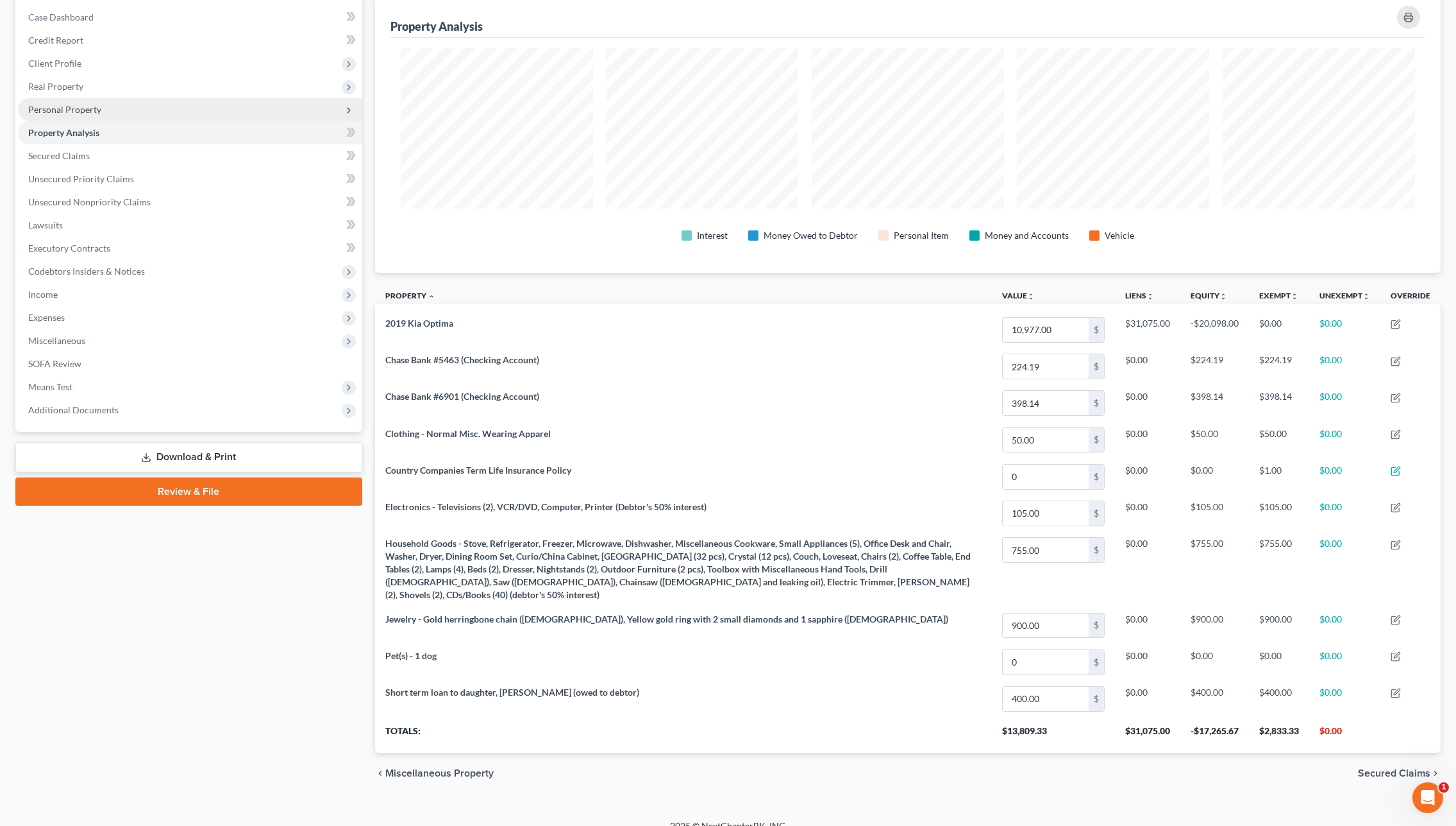
click at [59, 113] on span "Personal Property" at bounding box center [64, 109] width 73 height 11
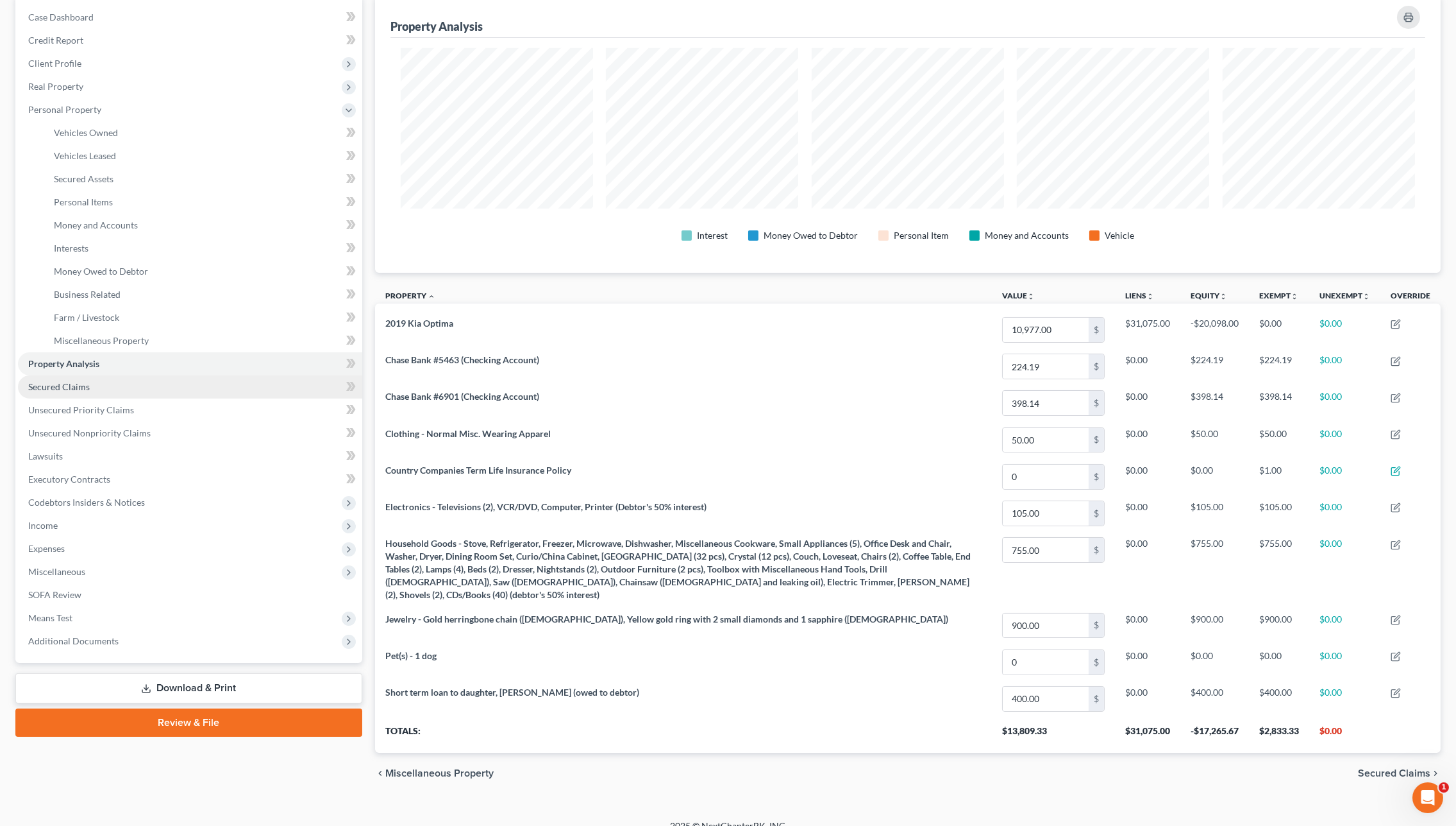
click at [130, 382] on link "Secured Claims" at bounding box center [190, 387] width 345 height 23
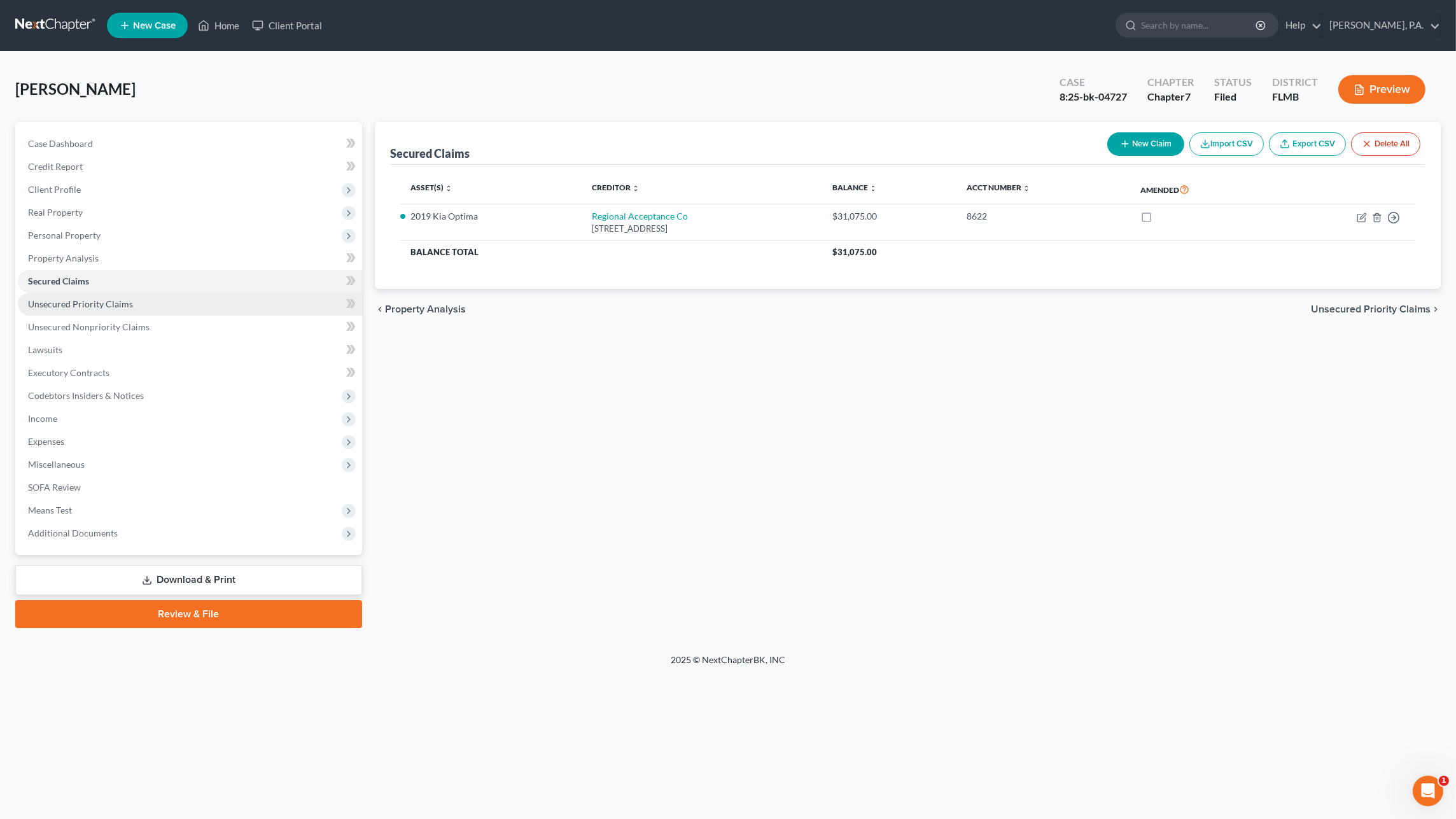
click at [65, 300] on span "Unsecured Priority Claims" at bounding box center [80, 303] width 105 height 11
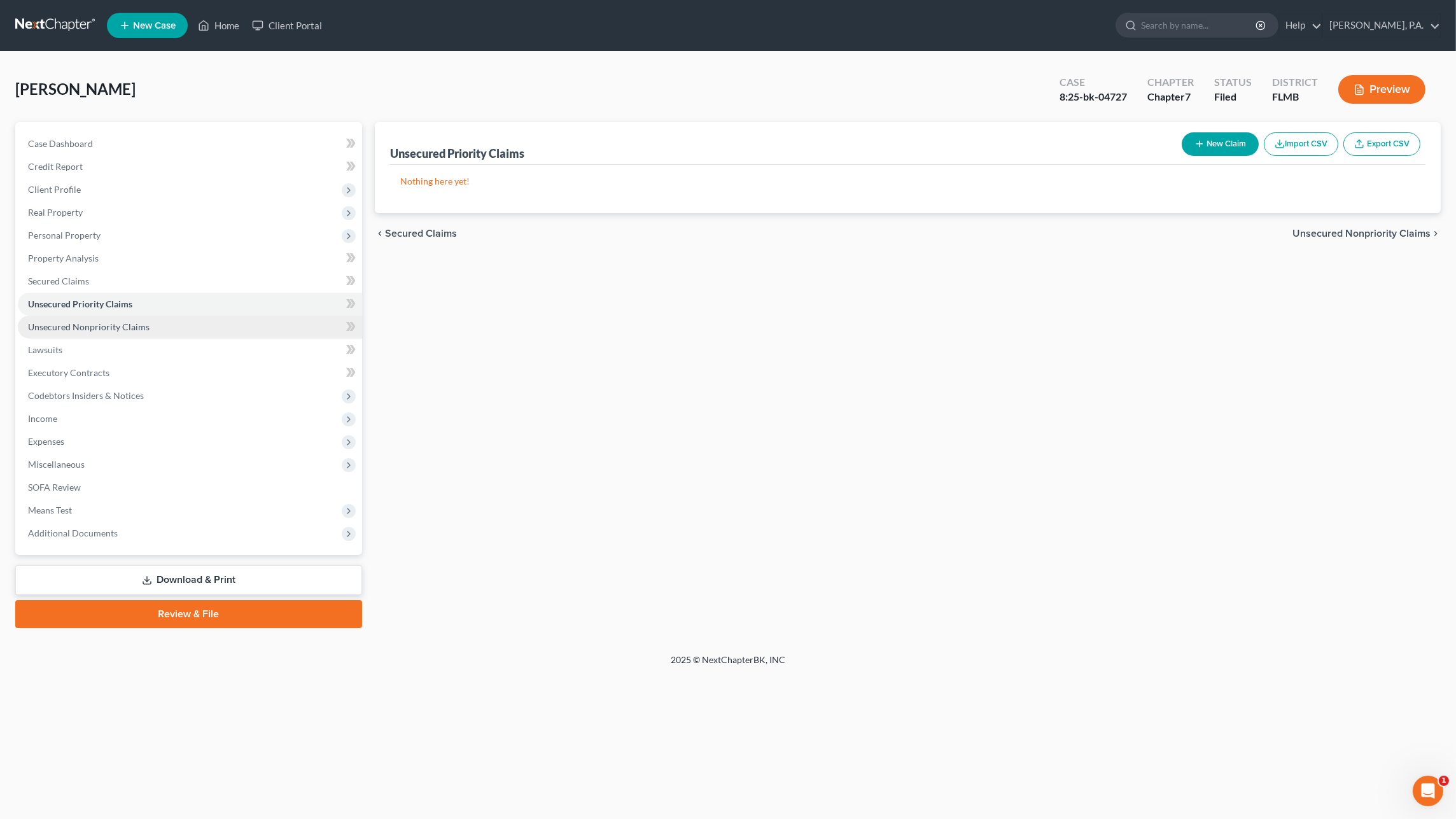
click at [59, 322] on span "Unsecured Nonpriority Claims" at bounding box center [88, 326] width 121 height 11
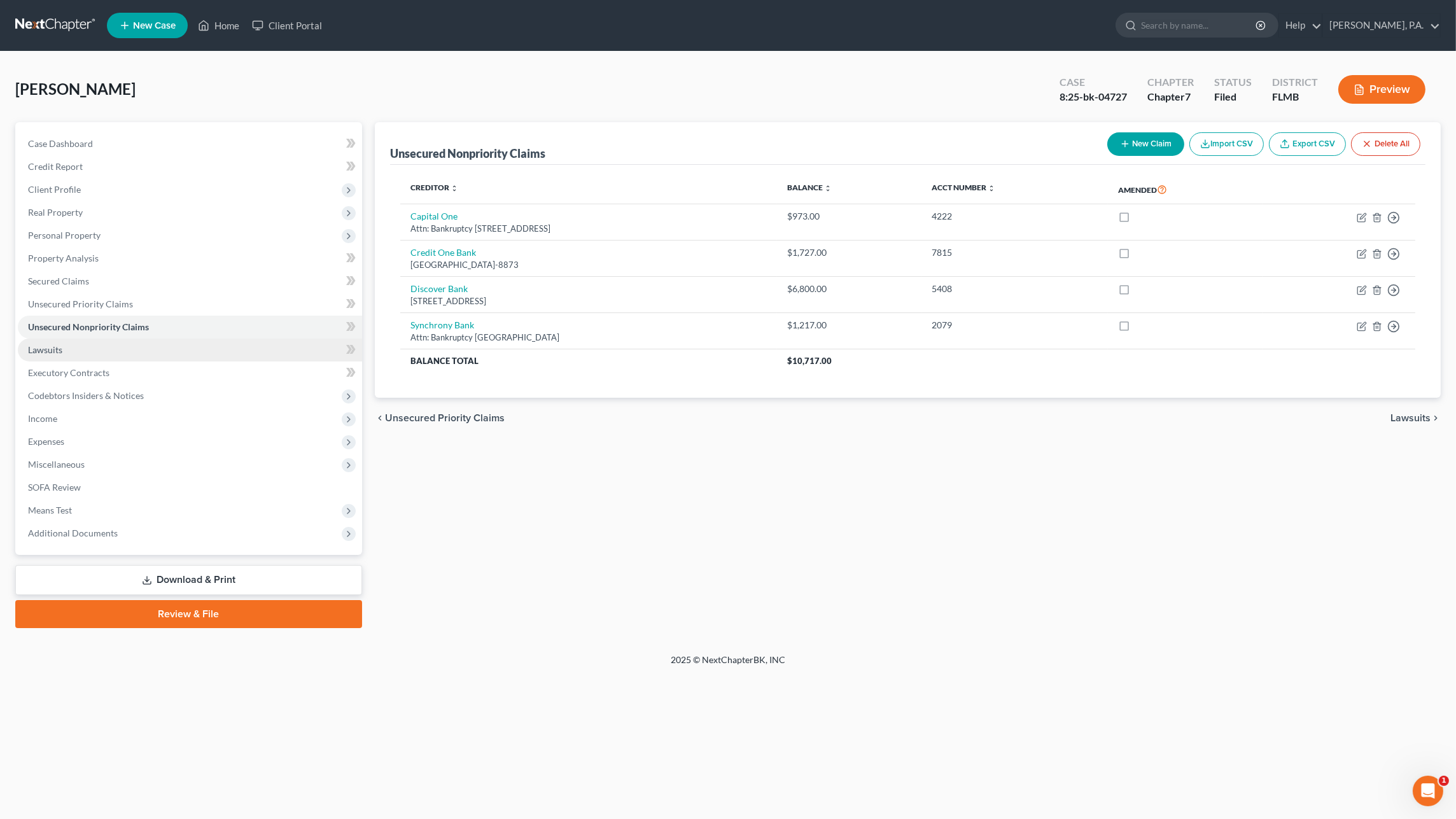
click at [55, 344] on span "Lawsuits" at bounding box center [45, 349] width 34 height 11
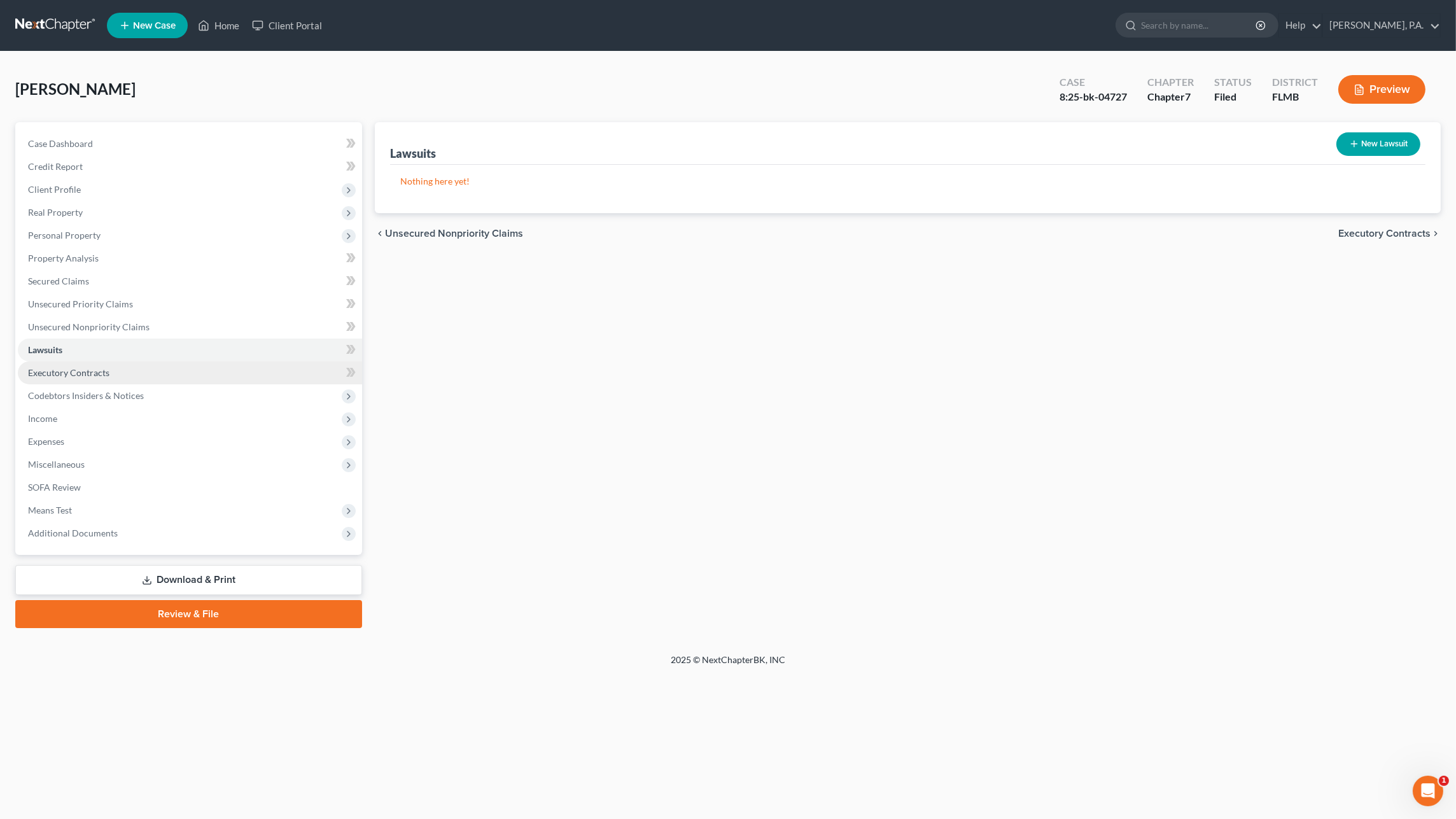
click at [48, 369] on span "Executory Contracts" at bounding box center [68, 372] width 81 height 11
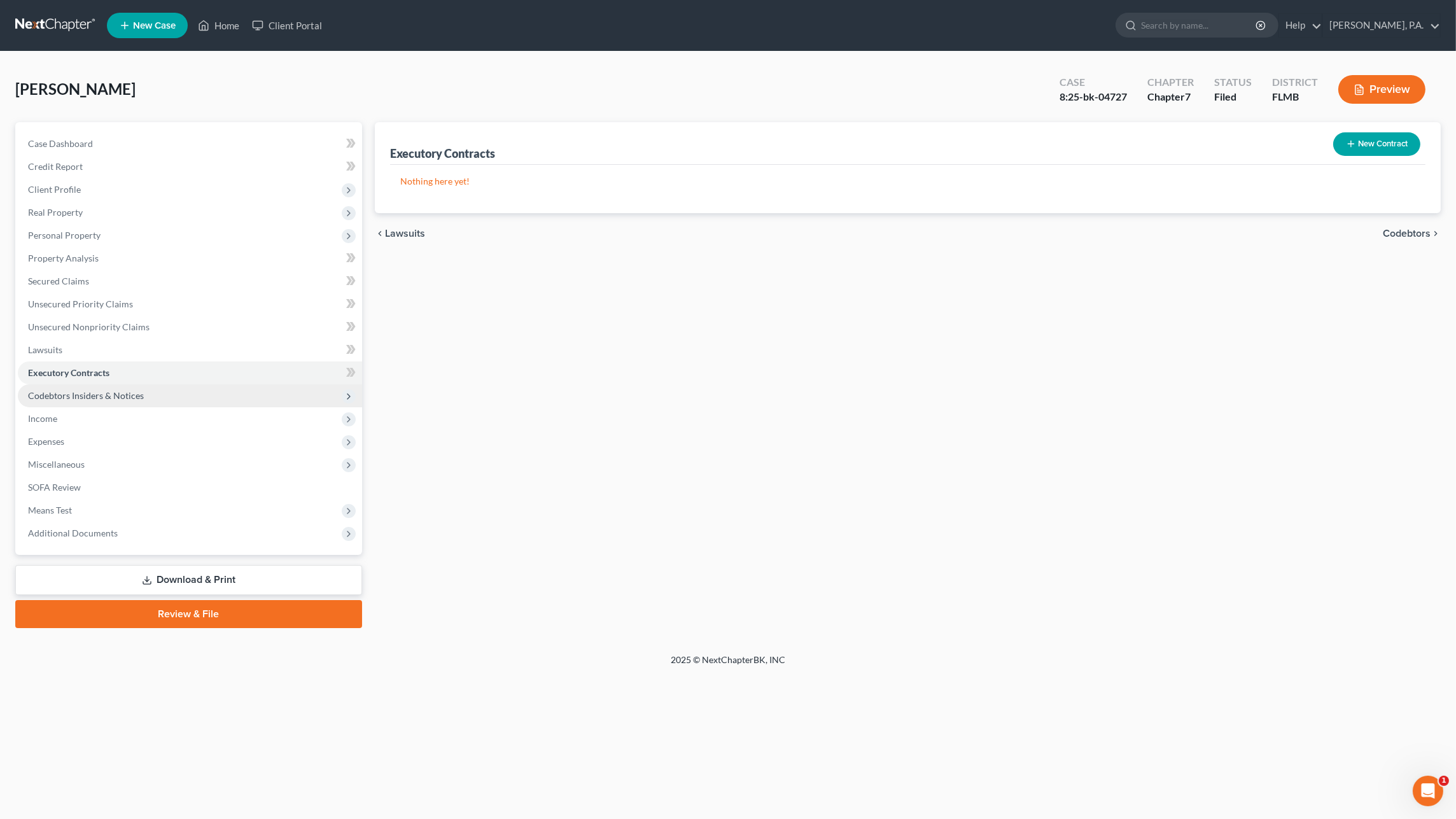
click at [45, 392] on span "Codebtors Insiders & Notices" at bounding box center [86, 395] width 116 height 11
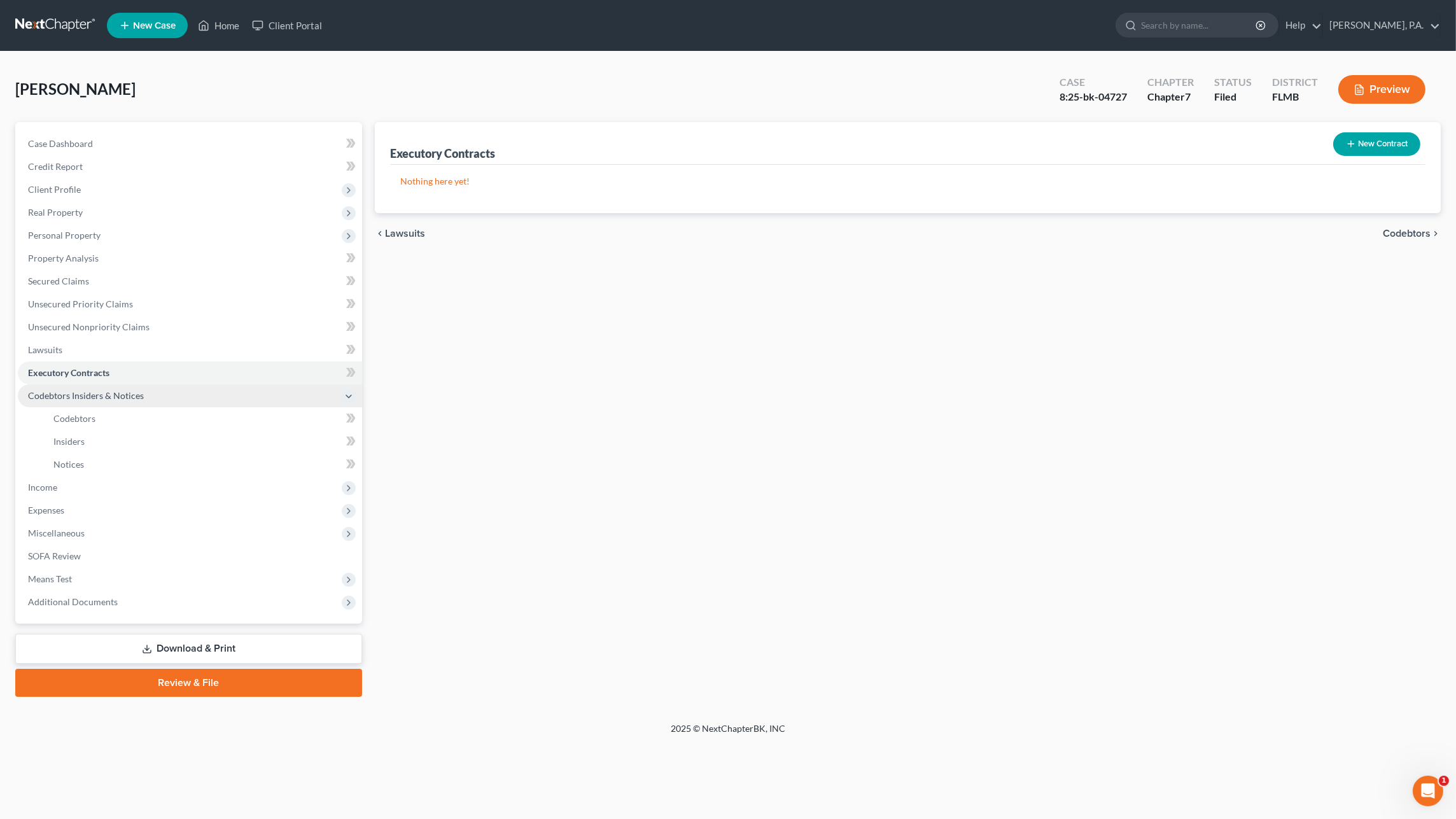
click at [71, 393] on span "Codebtors Insiders & Notices" at bounding box center [86, 395] width 116 height 11
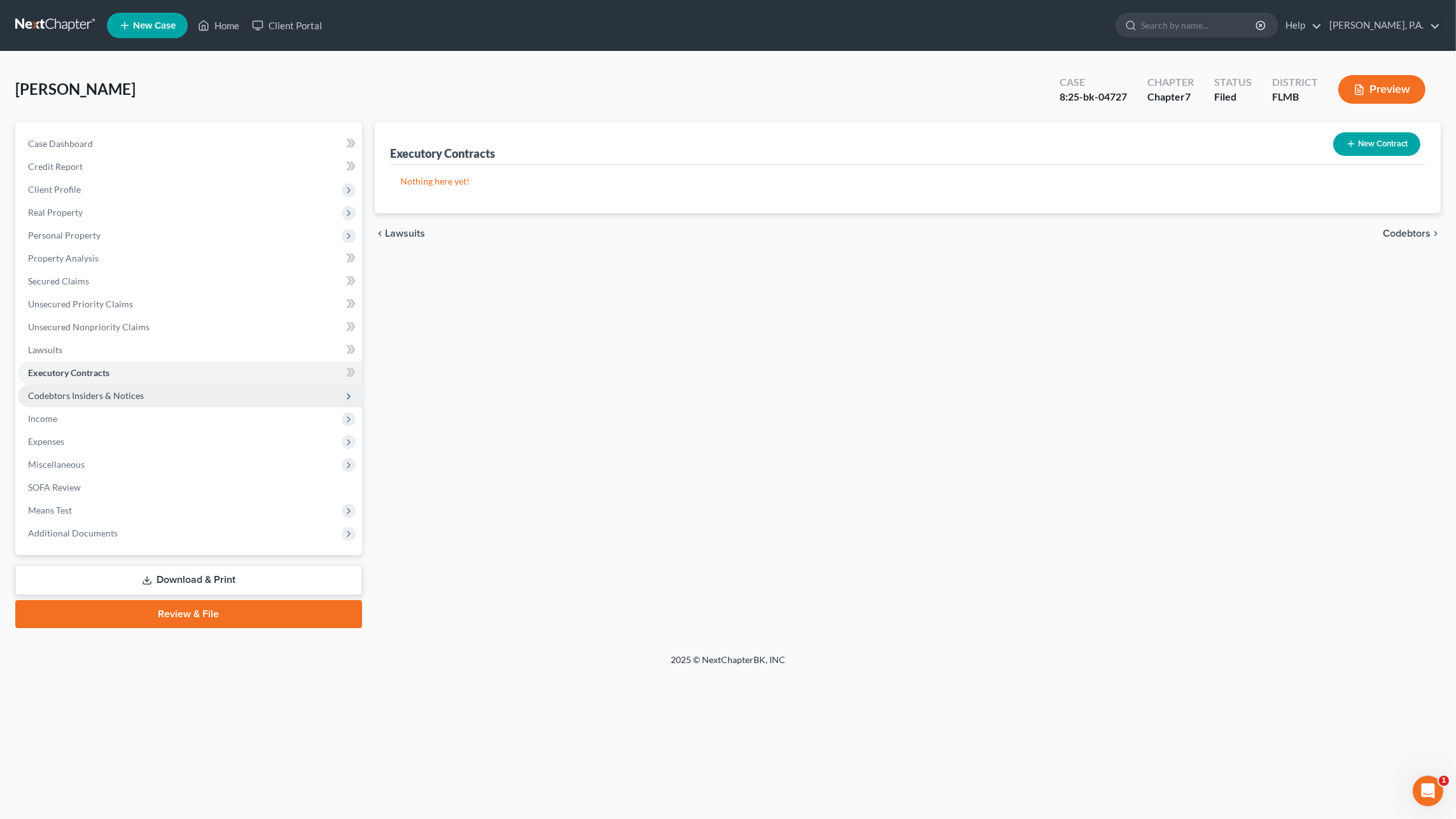
click at [75, 397] on span "Codebtors Insiders & Notices" at bounding box center [86, 395] width 116 height 11
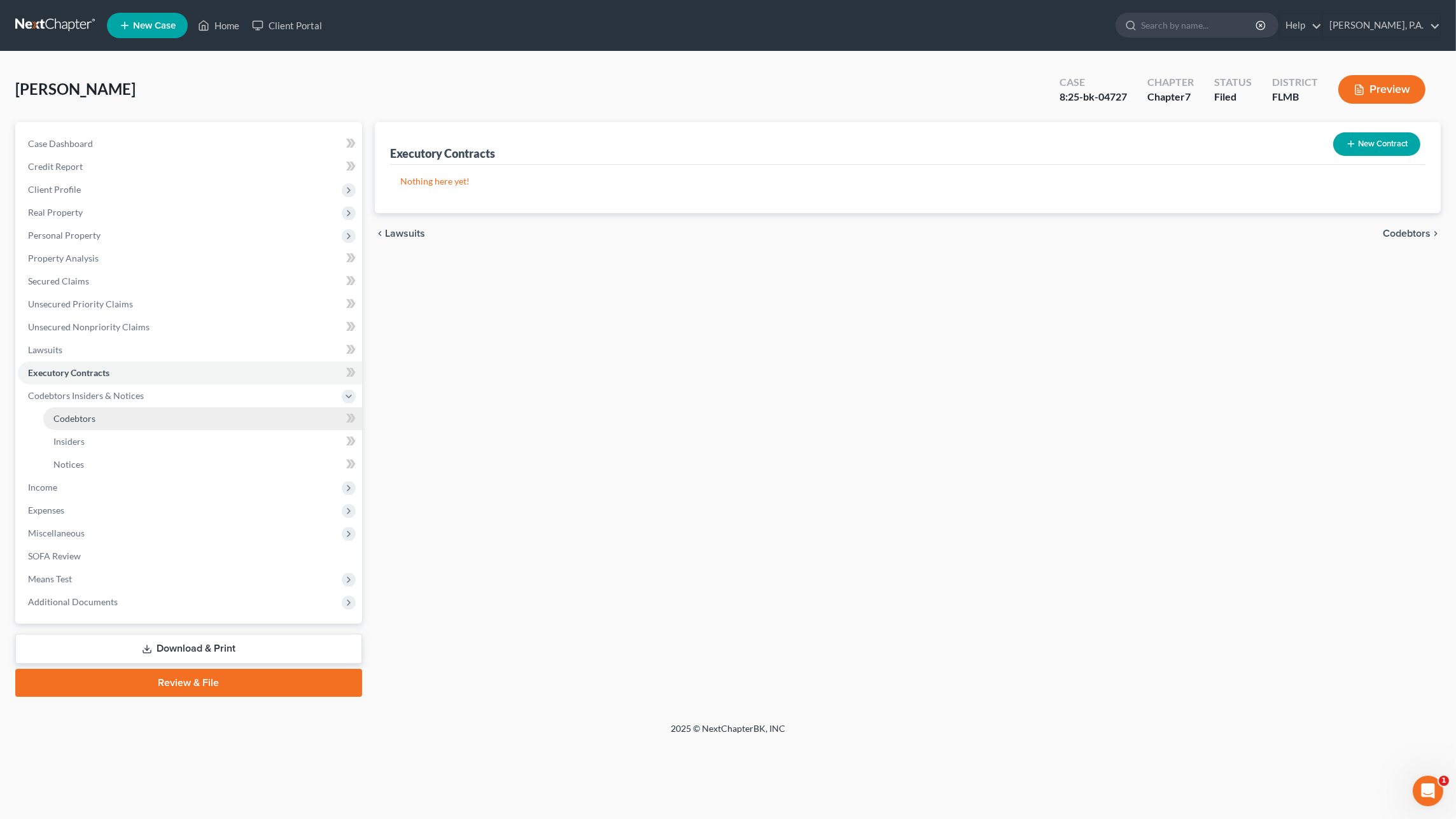
click at [66, 419] on span "Codebtors" at bounding box center [75, 418] width 42 height 11
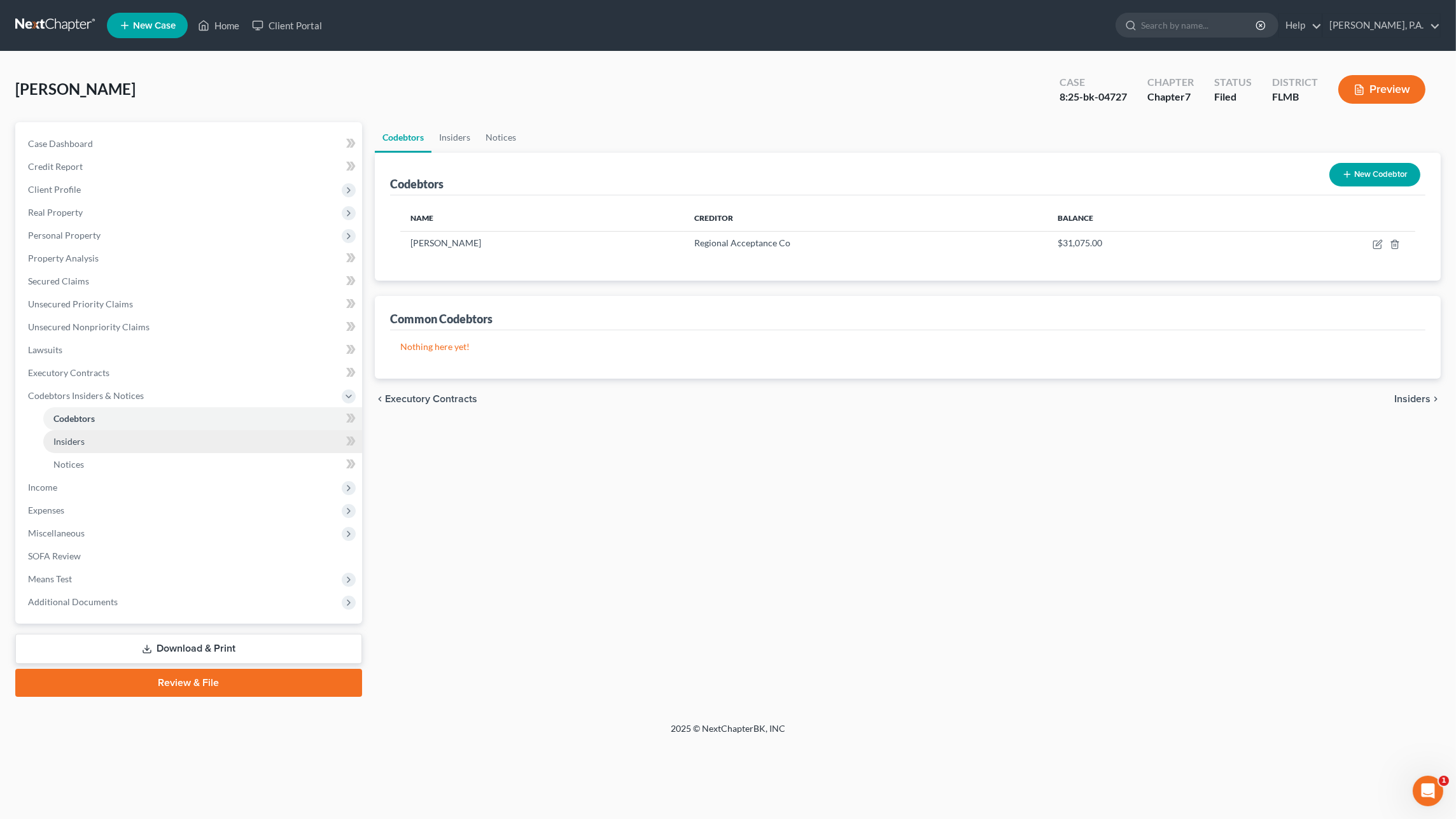
click at [74, 440] on span "Insiders" at bounding box center [69, 440] width 31 height 11
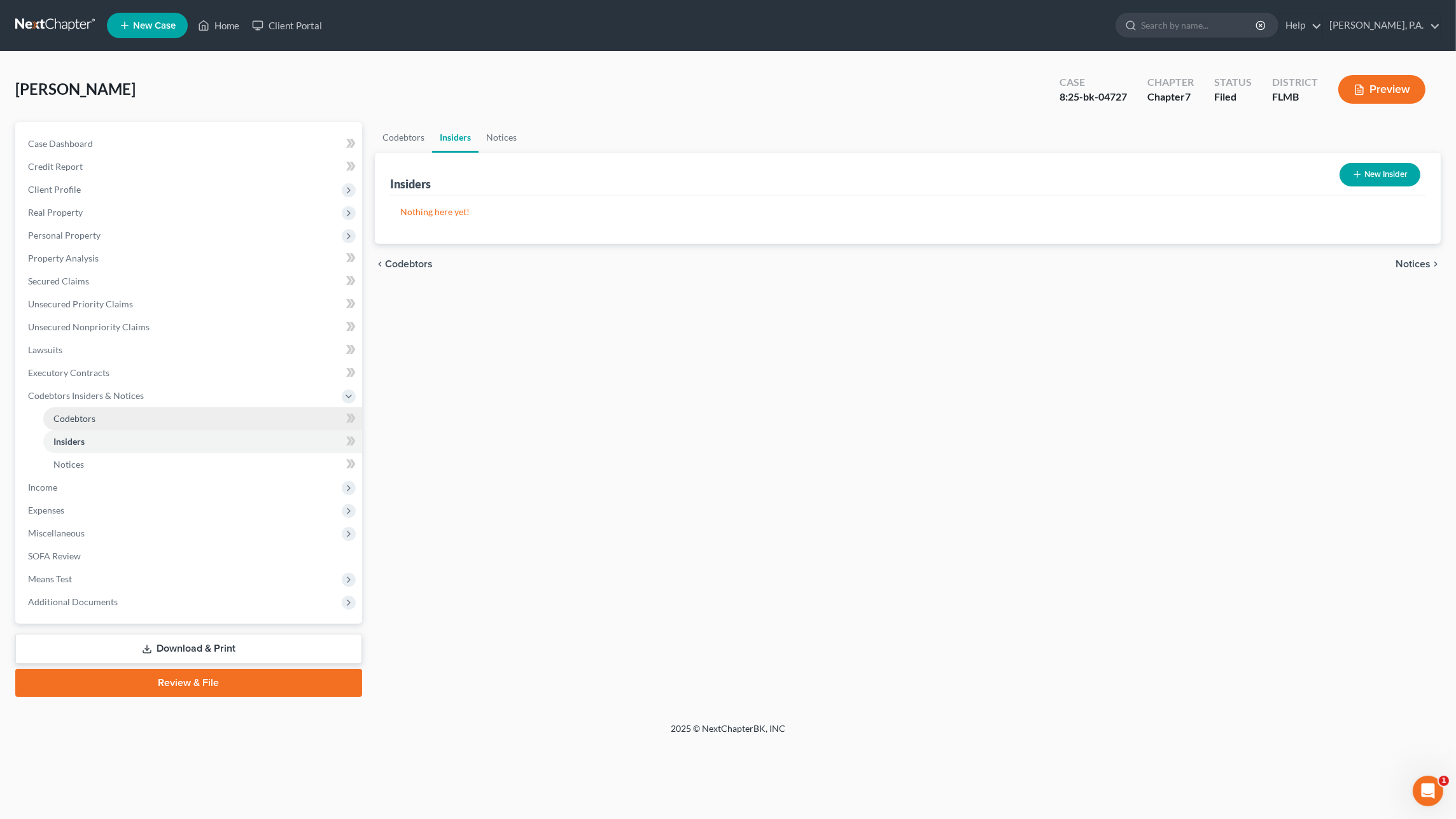
click at [85, 423] on span "Codebtors" at bounding box center [75, 418] width 42 height 11
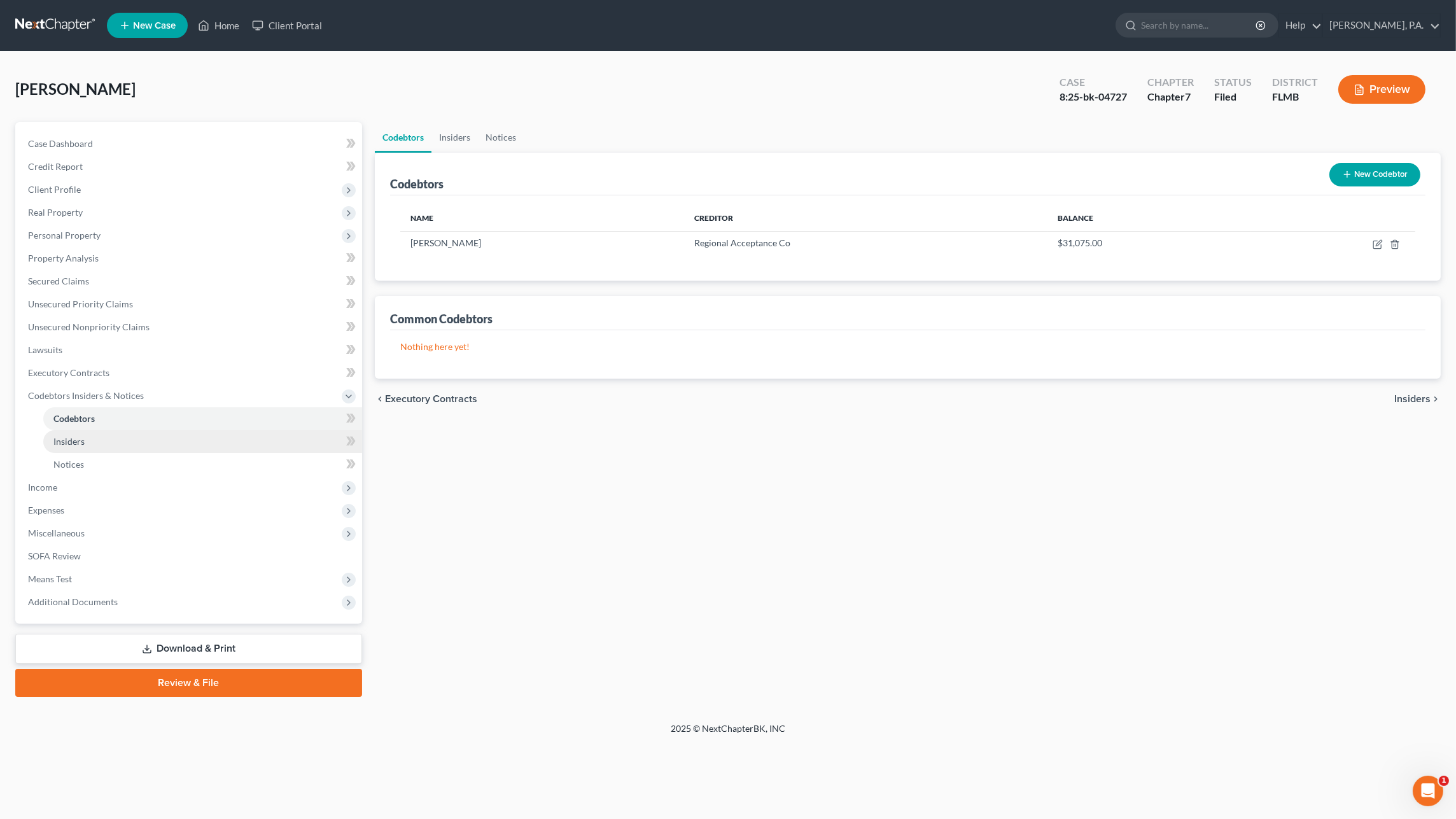
click at [86, 443] on link "Insiders" at bounding box center [202, 441] width 318 height 23
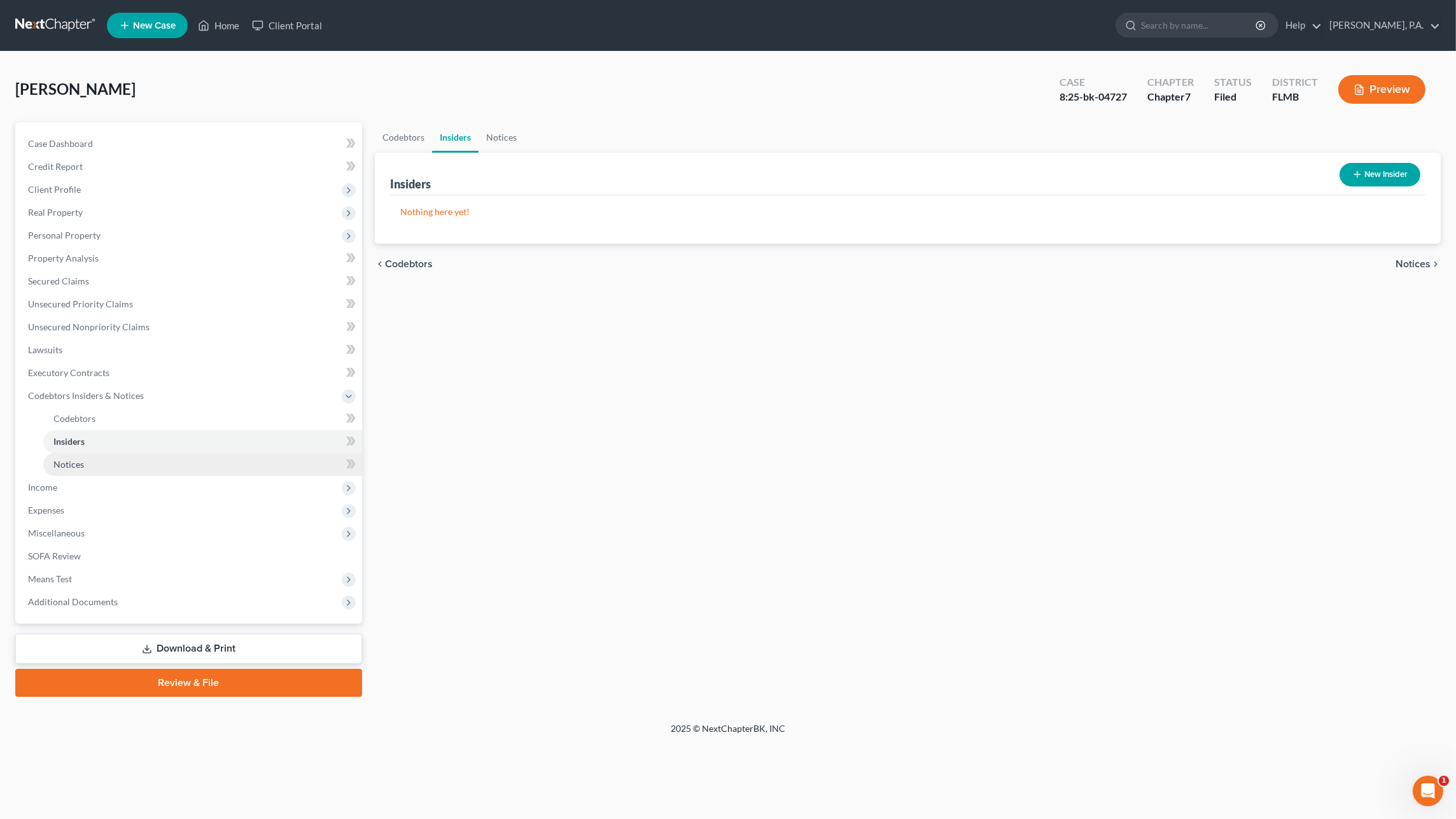
click at [77, 467] on span "Notices" at bounding box center [69, 463] width 31 height 11
click at [48, 488] on span "Income" at bounding box center [42, 486] width 29 height 11
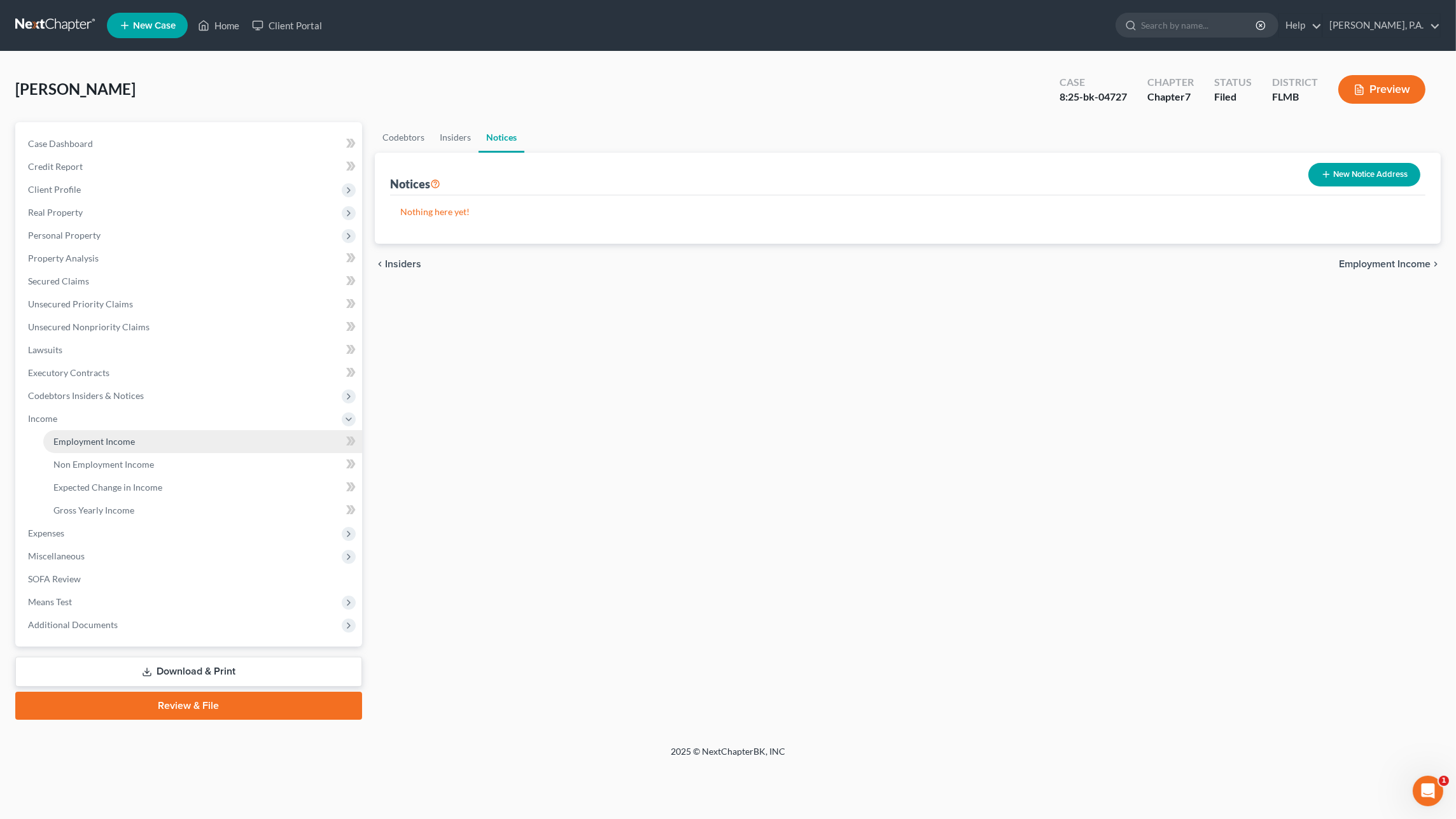
click at [94, 449] on link "Employment Income" at bounding box center [202, 441] width 318 height 23
click at [506, 133] on link "Non Employment Income" at bounding box center [529, 138] width 116 height 31
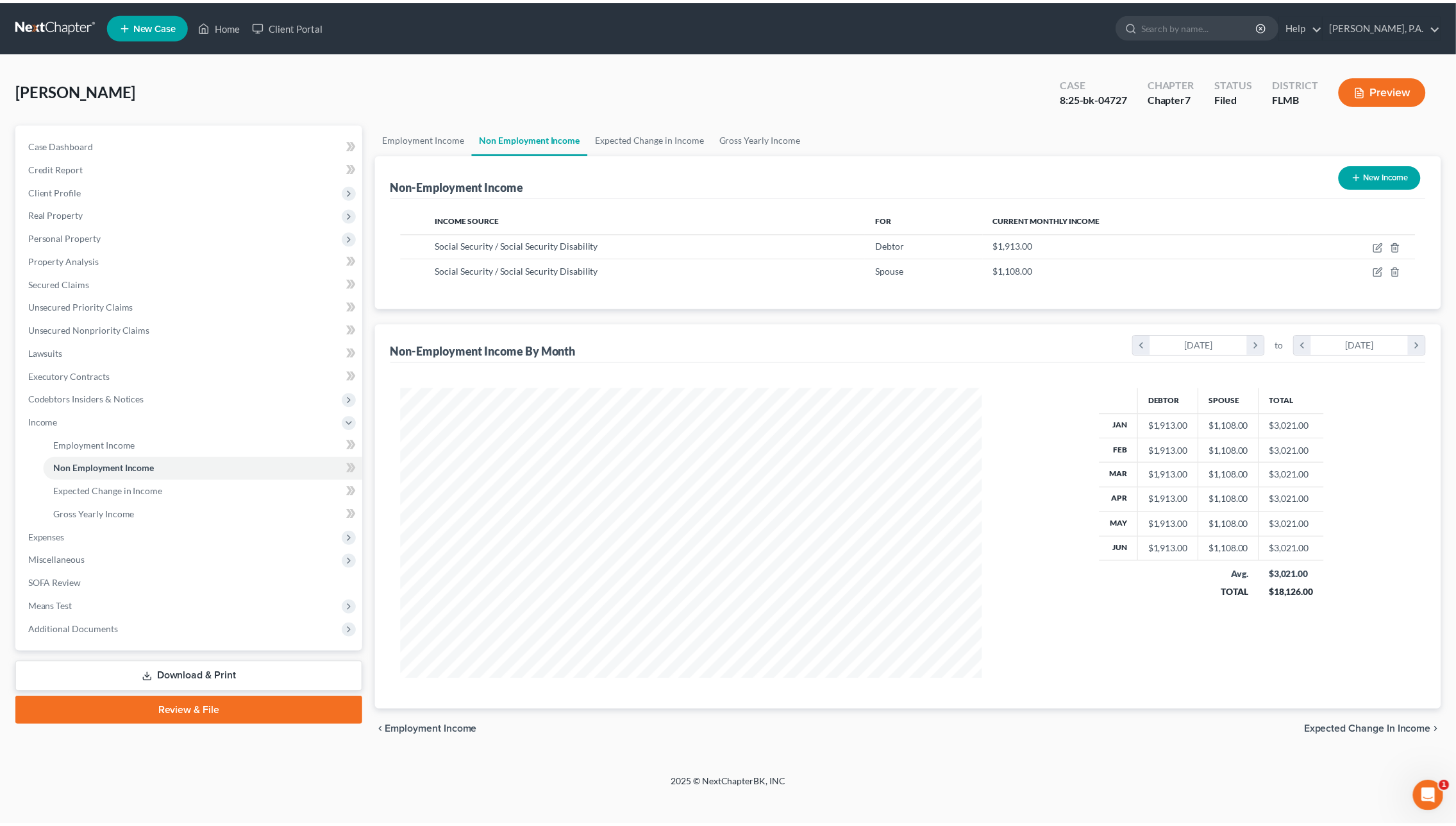
scroll to position [291, 611]
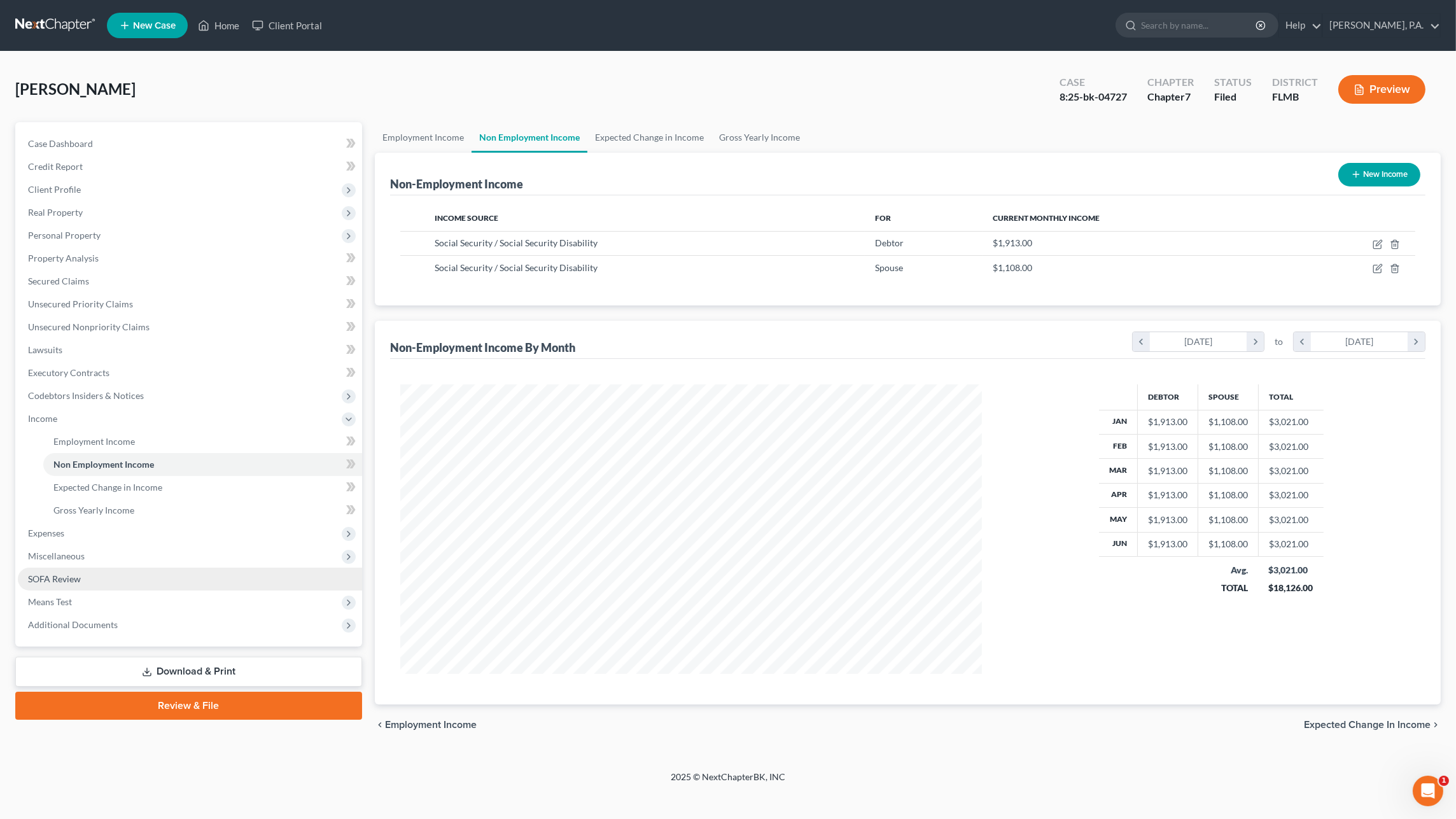
click at [75, 586] on link "SOFA Review" at bounding box center [190, 579] width 344 height 23
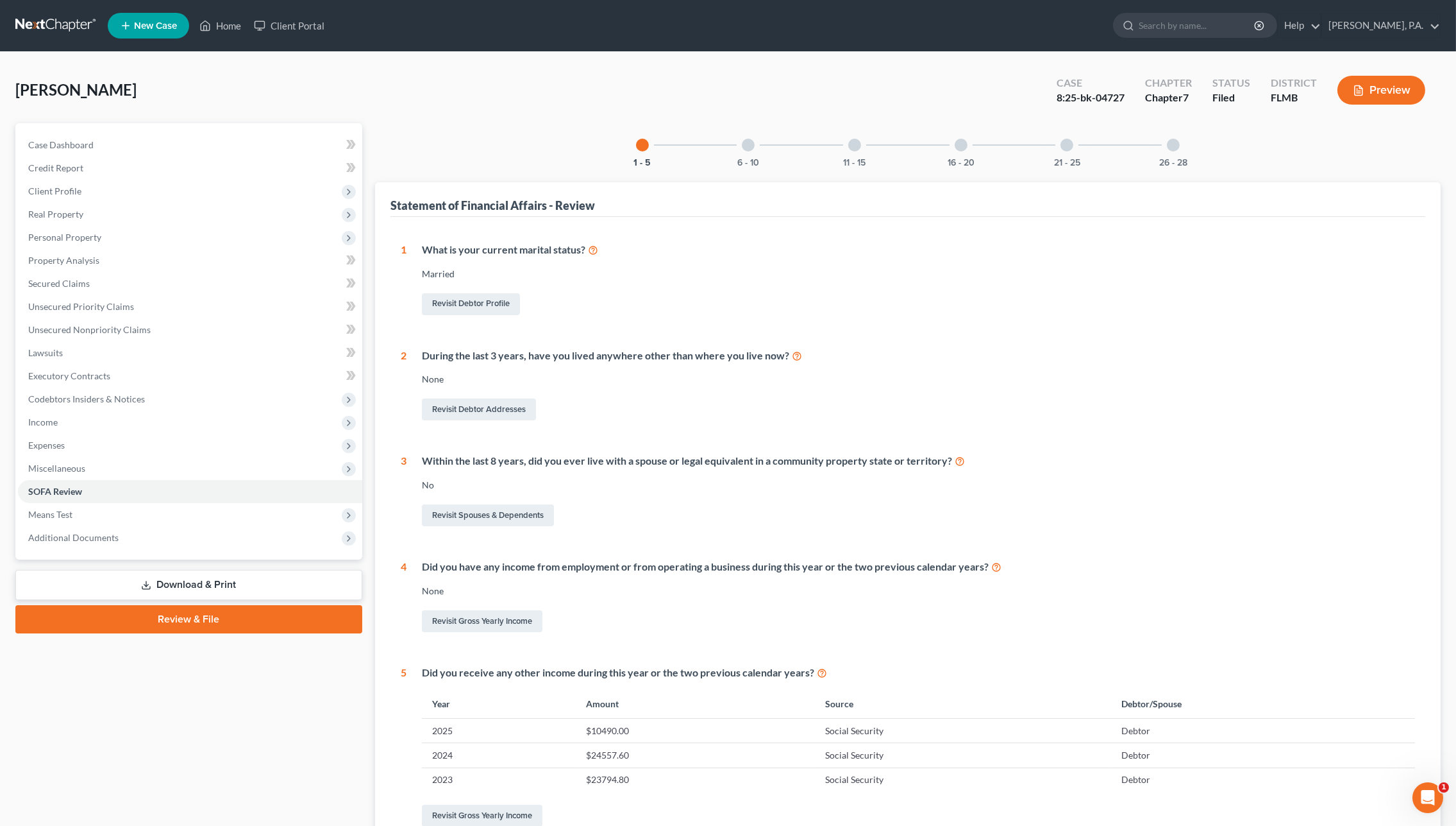
click at [960, 145] on div at bounding box center [961, 145] width 13 height 13
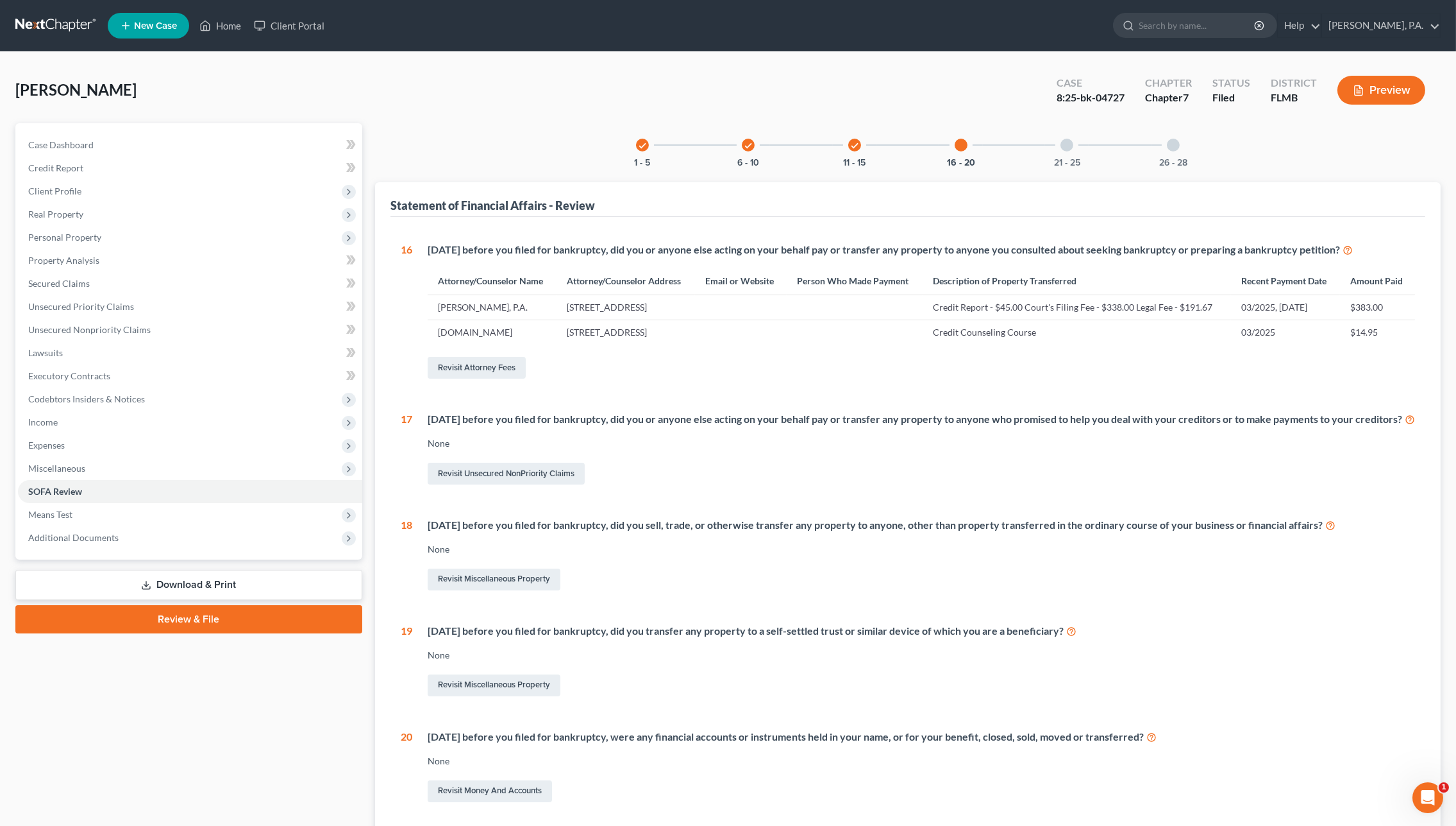
click at [1357, 89] on polyline "button" at bounding box center [1358, 89] width 2 height 0
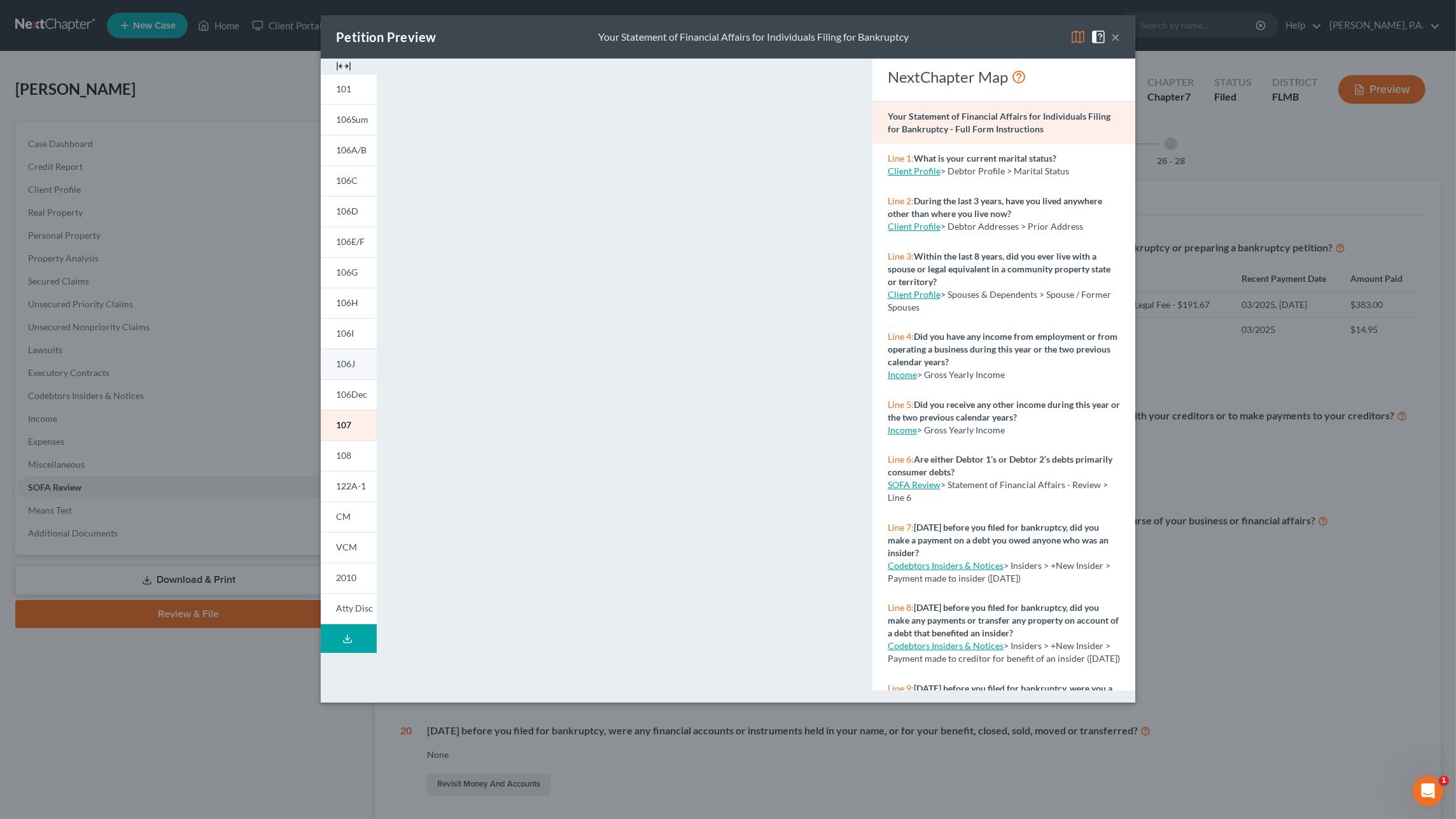
click at [335, 368] on link "106J" at bounding box center [349, 364] width 56 height 31
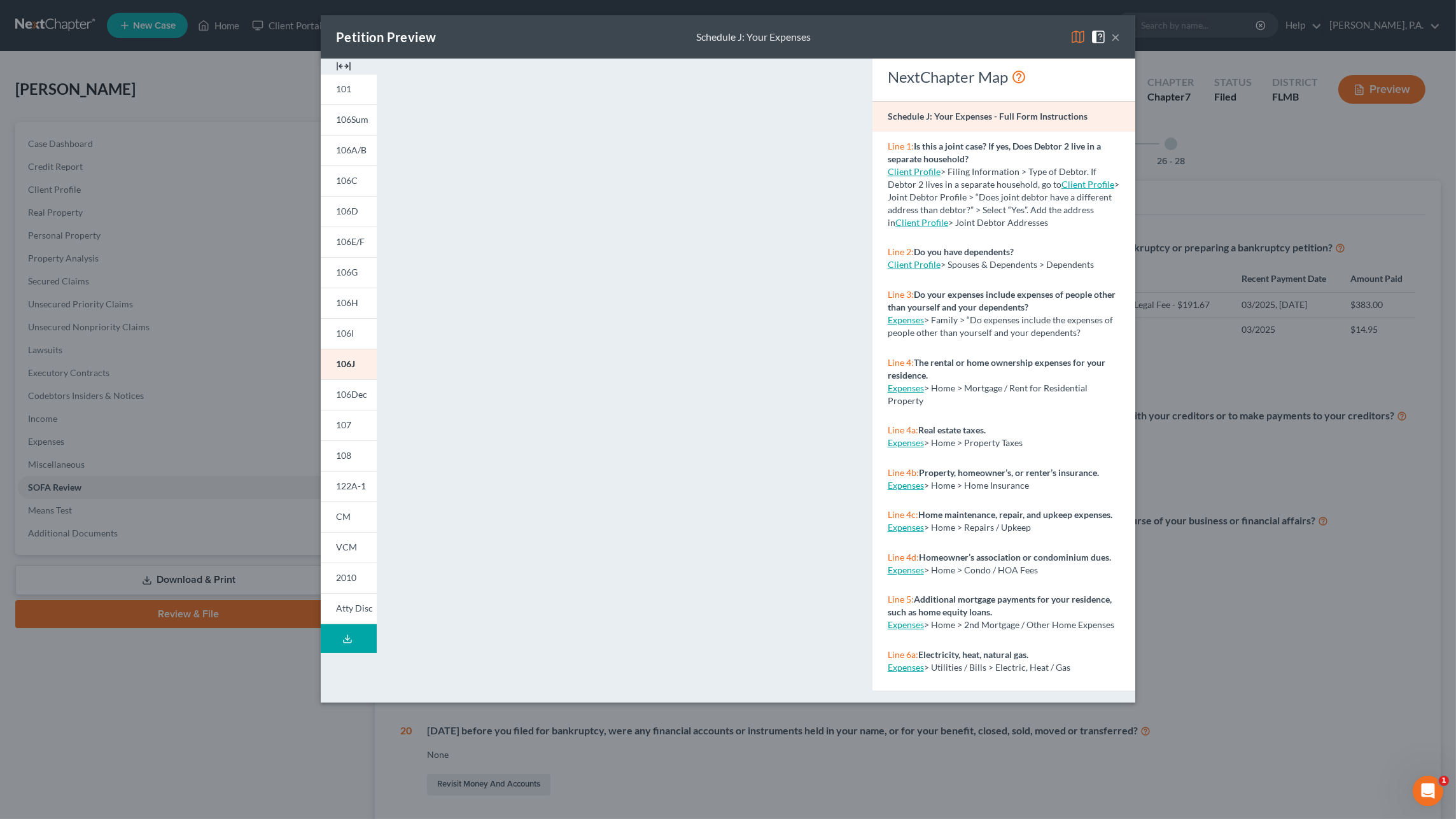
click at [340, 63] on img at bounding box center [344, 66] width 15 height 15
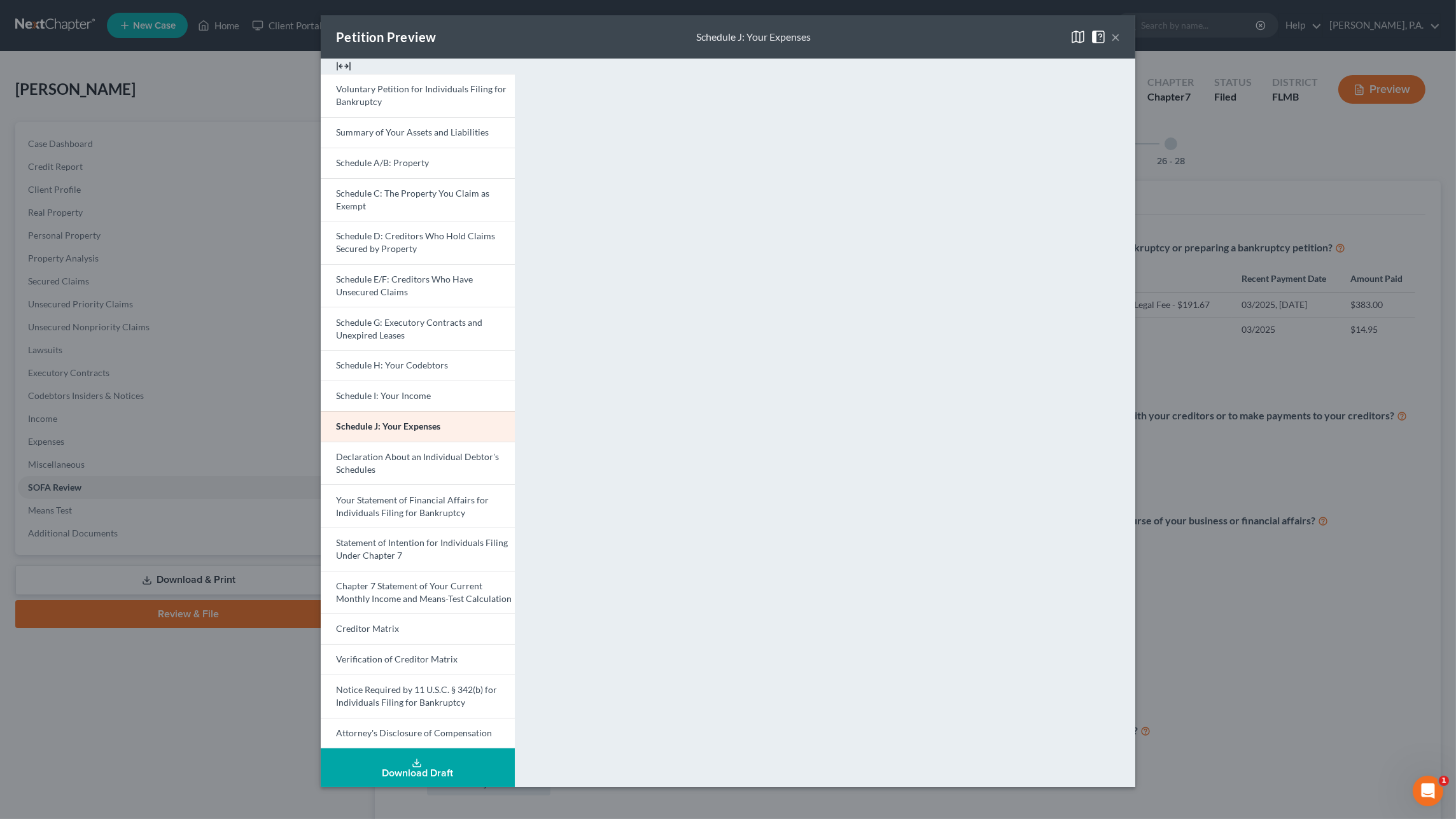
click at [1116, 42] on button "×" at bounding box center [1115, 37] width 9 height 15
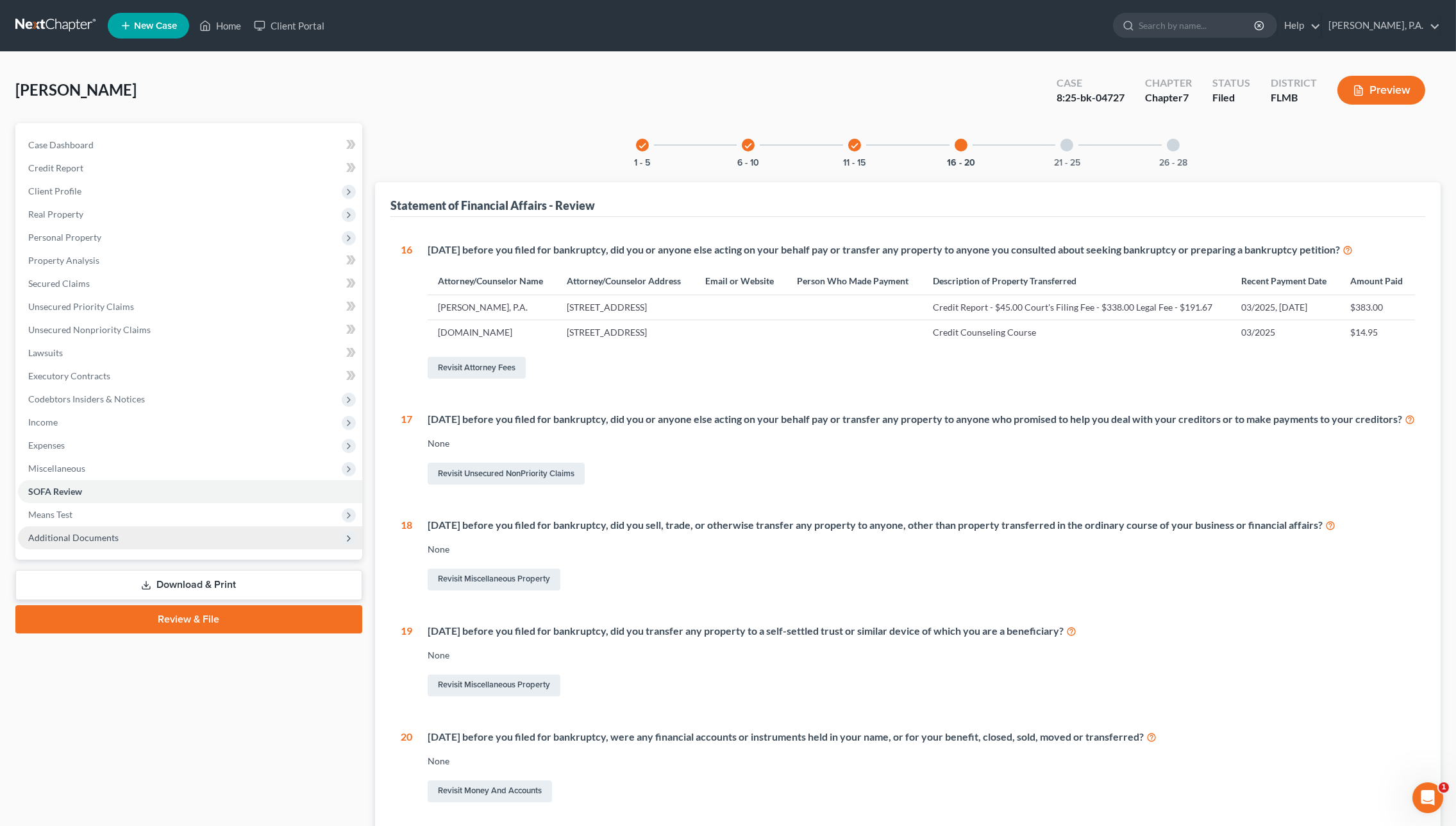
click at [109, 538] on span "Additional Documents" at bounding box center [73, 537] width 90 height 11
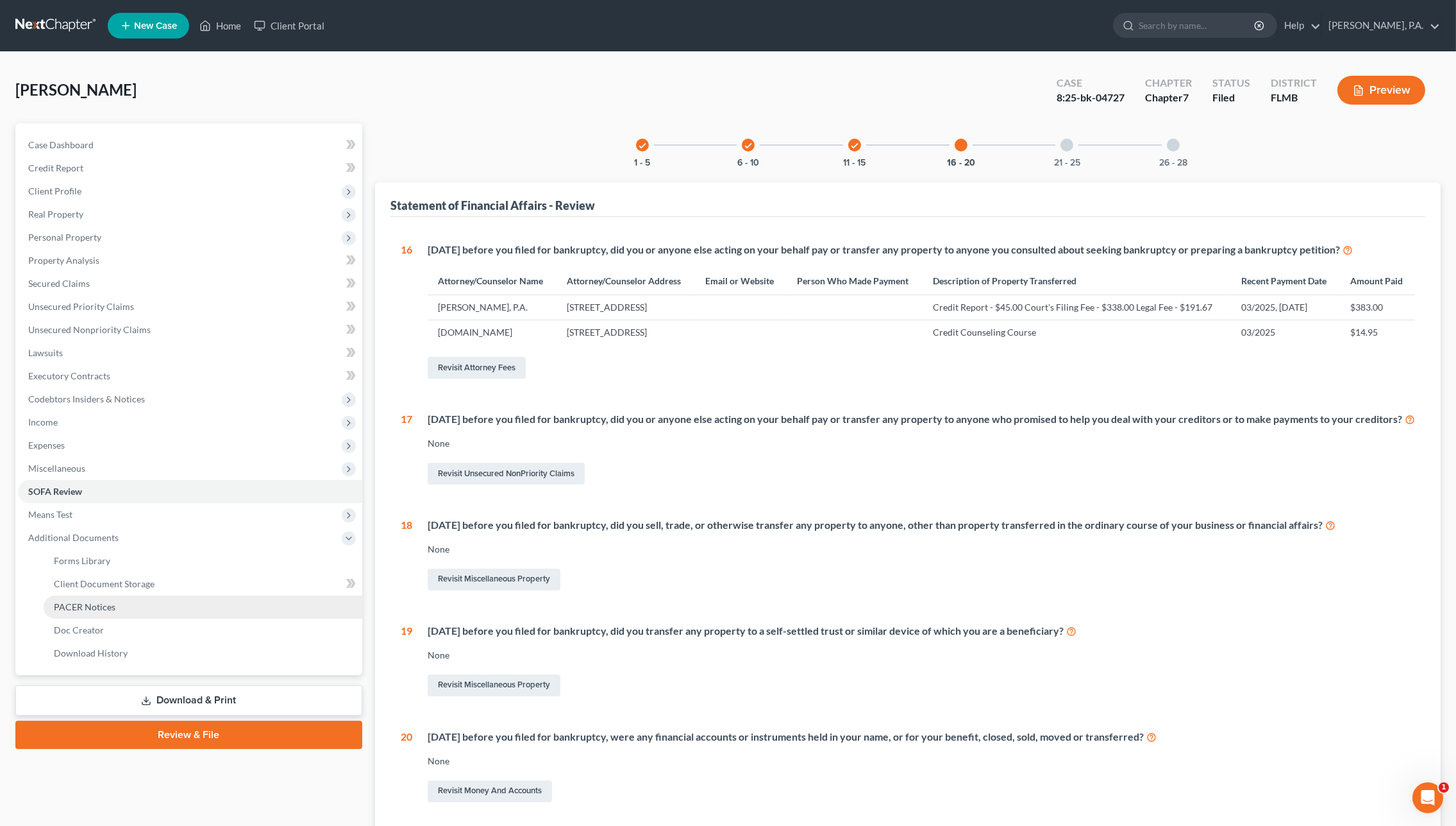
click at [100, 609] on span "PACER Notices" at bounding box center [85, 606] width 62 height 11
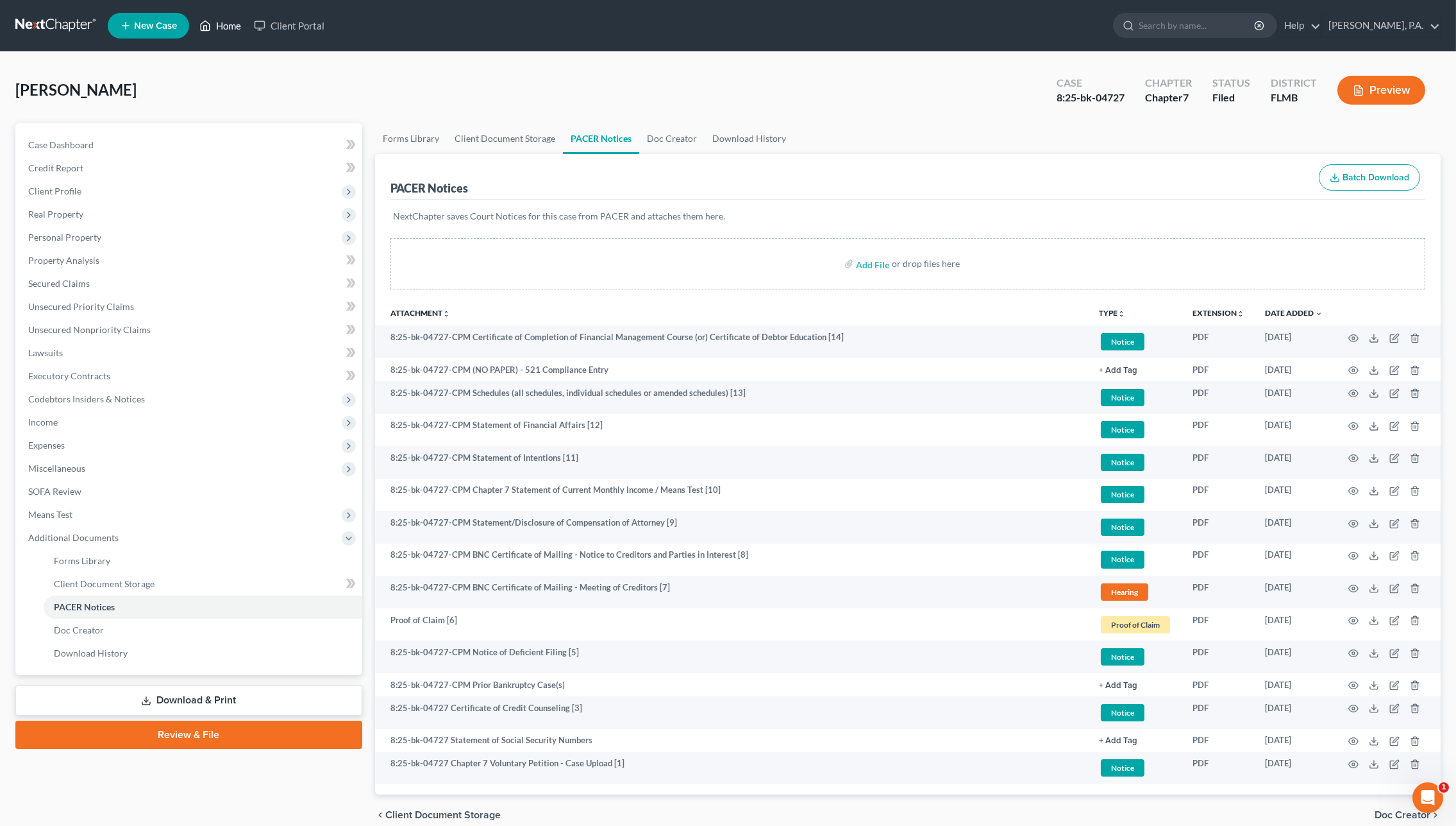
click at [227, 26] on link "Home" at bounding box center [220, 25] width 54 height 23
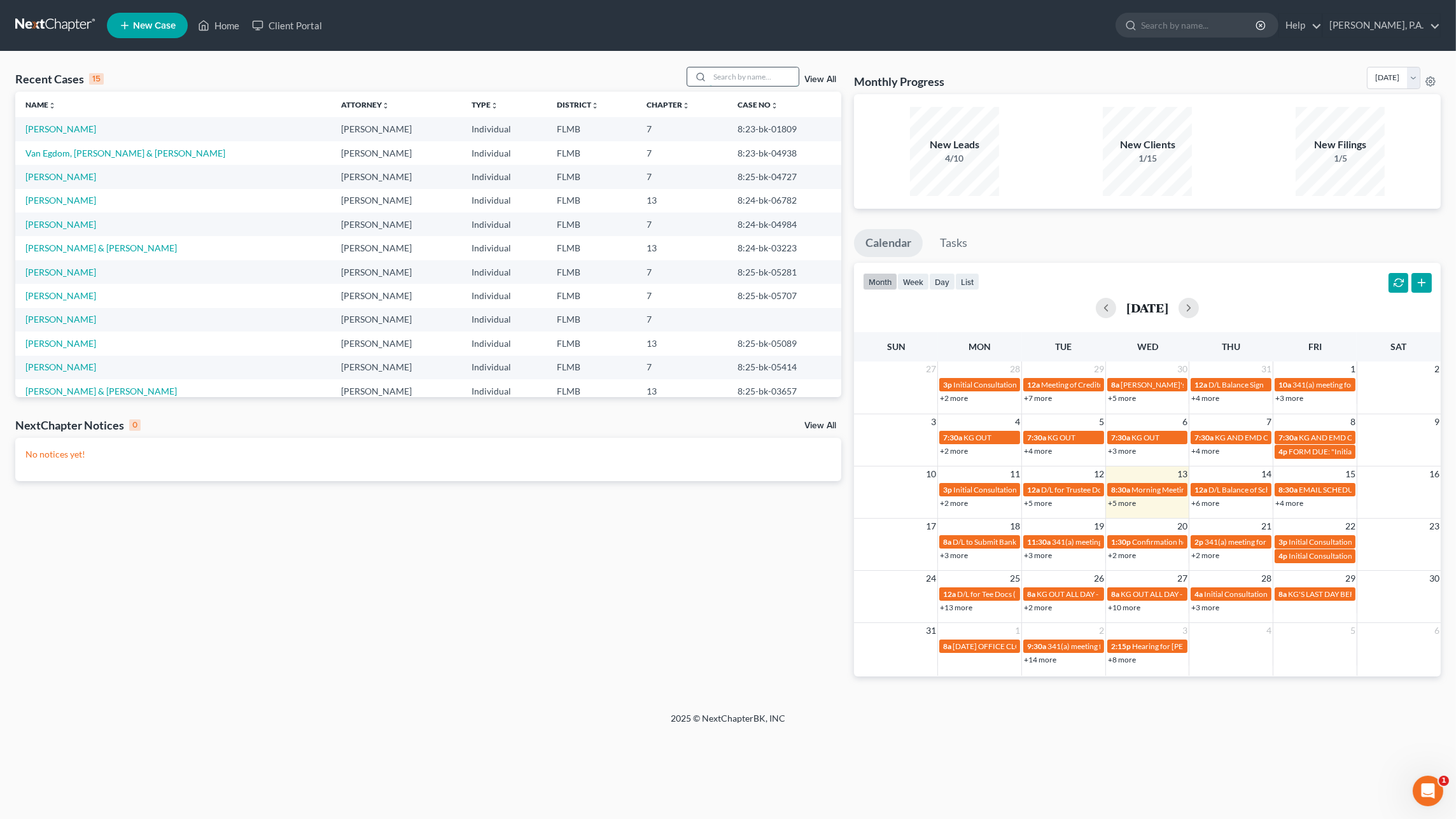
click at [744, 74] on input "search" at bounding box center [753, 77] width 89 height 19
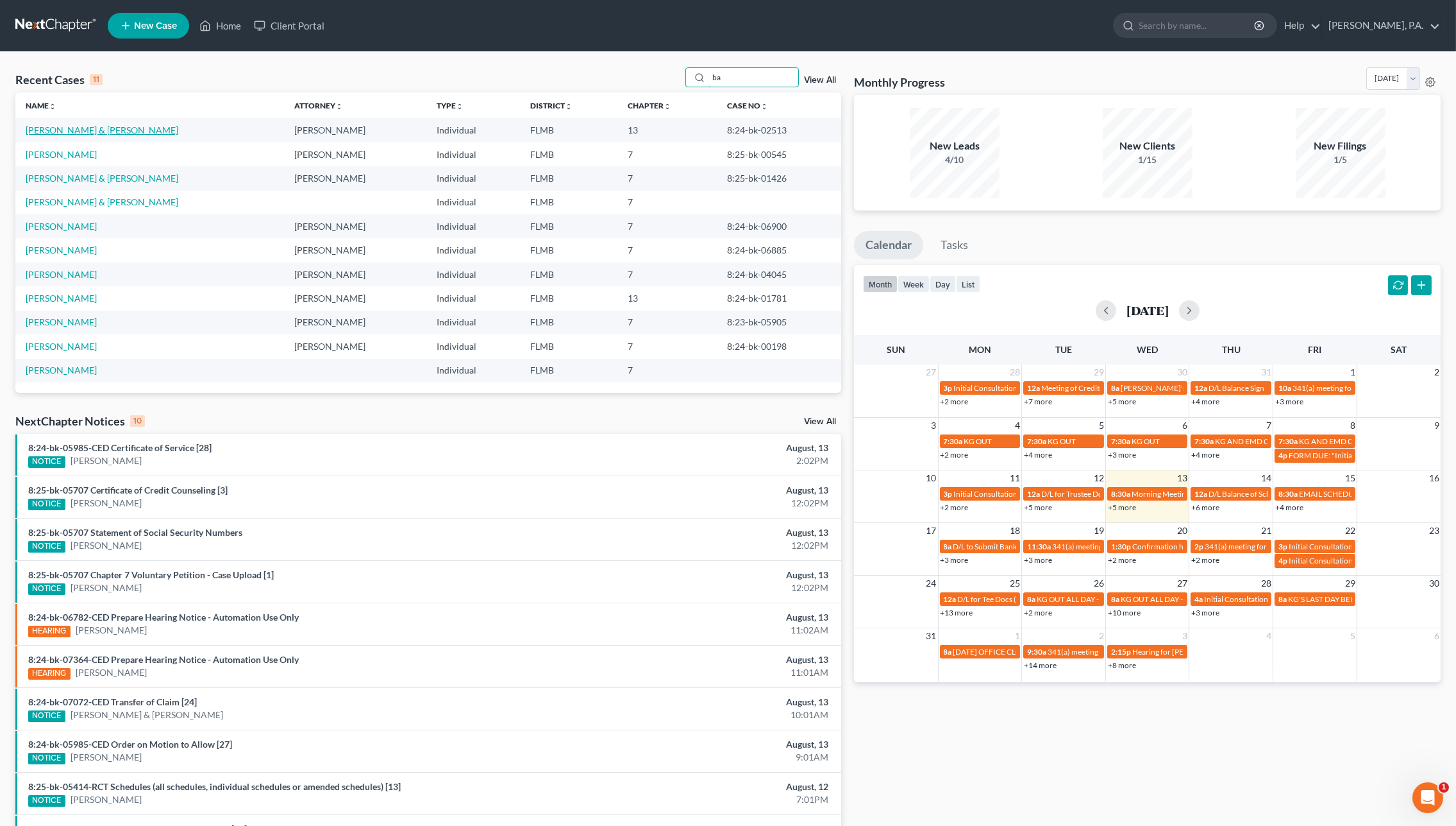
type input "ba"
click at [112, 133] on link "[PERSON_NAME] & [PERSON_NAME]" at bounding box center [102, 130] width 153 height 11
